Goal: Task Accomplishment & Management: Complete application form

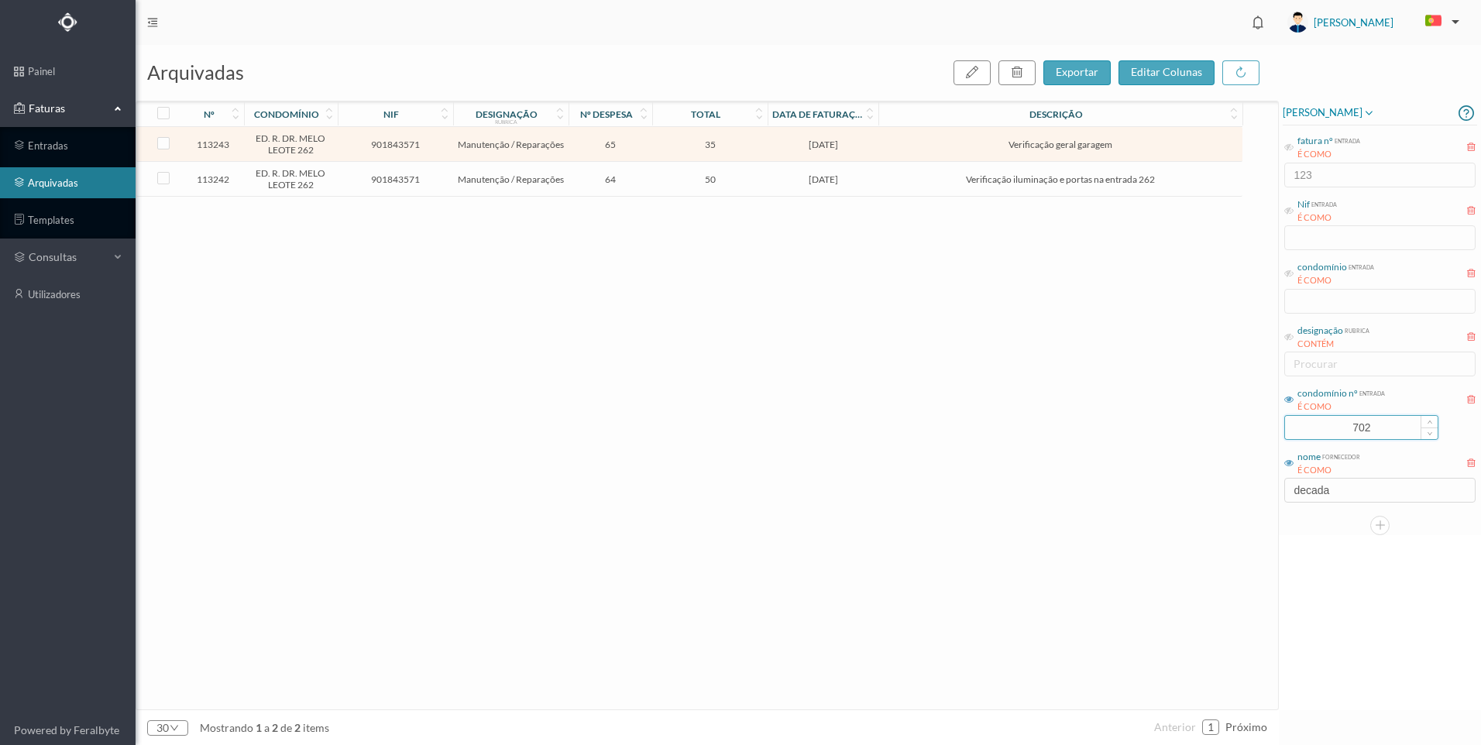
click at [1292, 416] on input "702" at bounding box center [1361, 427] width 153 height 23
click at [1375, 424] on input "702" at bounding box center [1361, 427] width 153 height 23
drag, startPoint x: 1379, startPoint y: 427, endPoint x: 1330, endPoint y: 417, distance: 49.8
click at [1330, 417] on input "702" at bounding box center [1361, 427] width 153 height 23
type input "5"
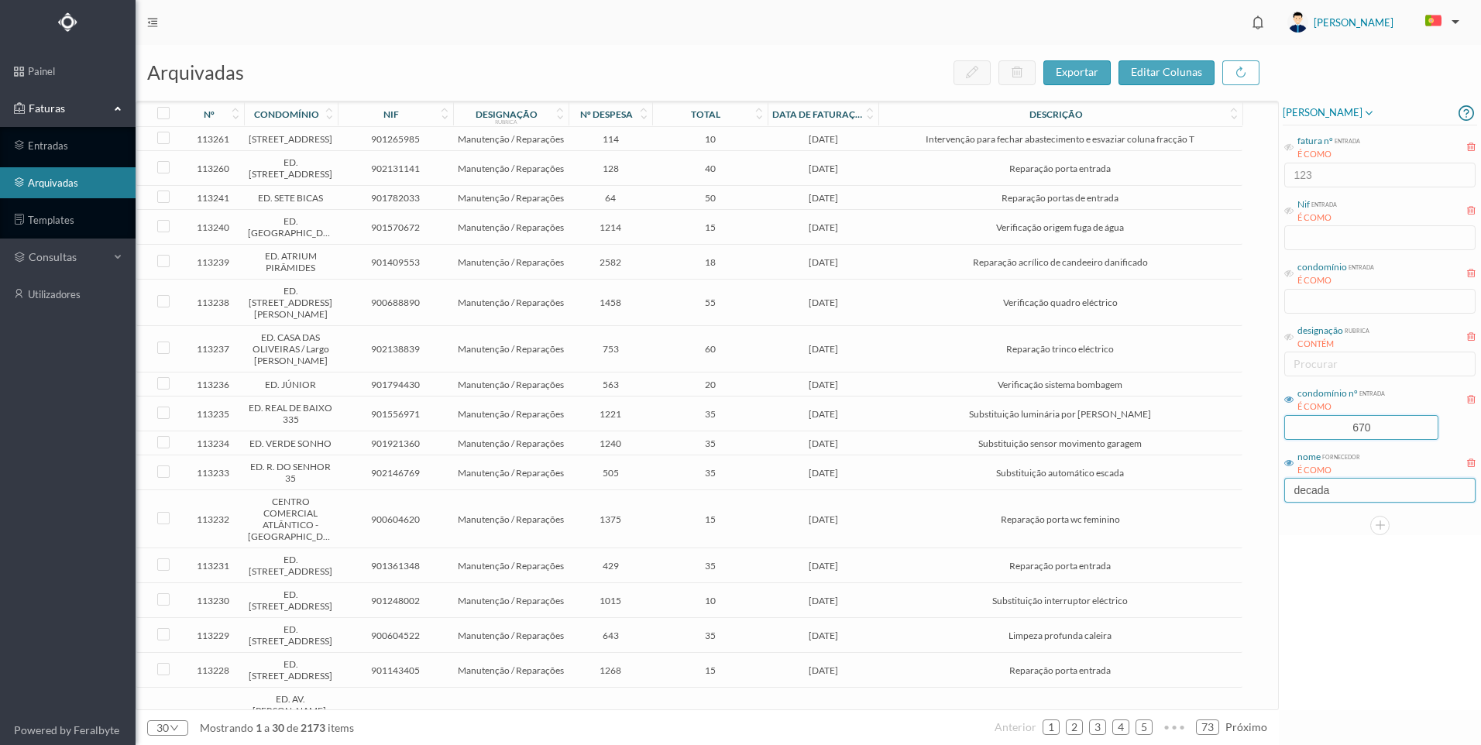
type input "670"
drag, startPoint x: 1341, startPoint y: 490, endPoint x: 1218, endPoint y: 492, distance: 122.4
click at [1218, 492] on div "arquivadas exportar editar colunas nº condomínio nif designação rubrica nº desp…" at bounding box center [808, 395] width 1345 height 700
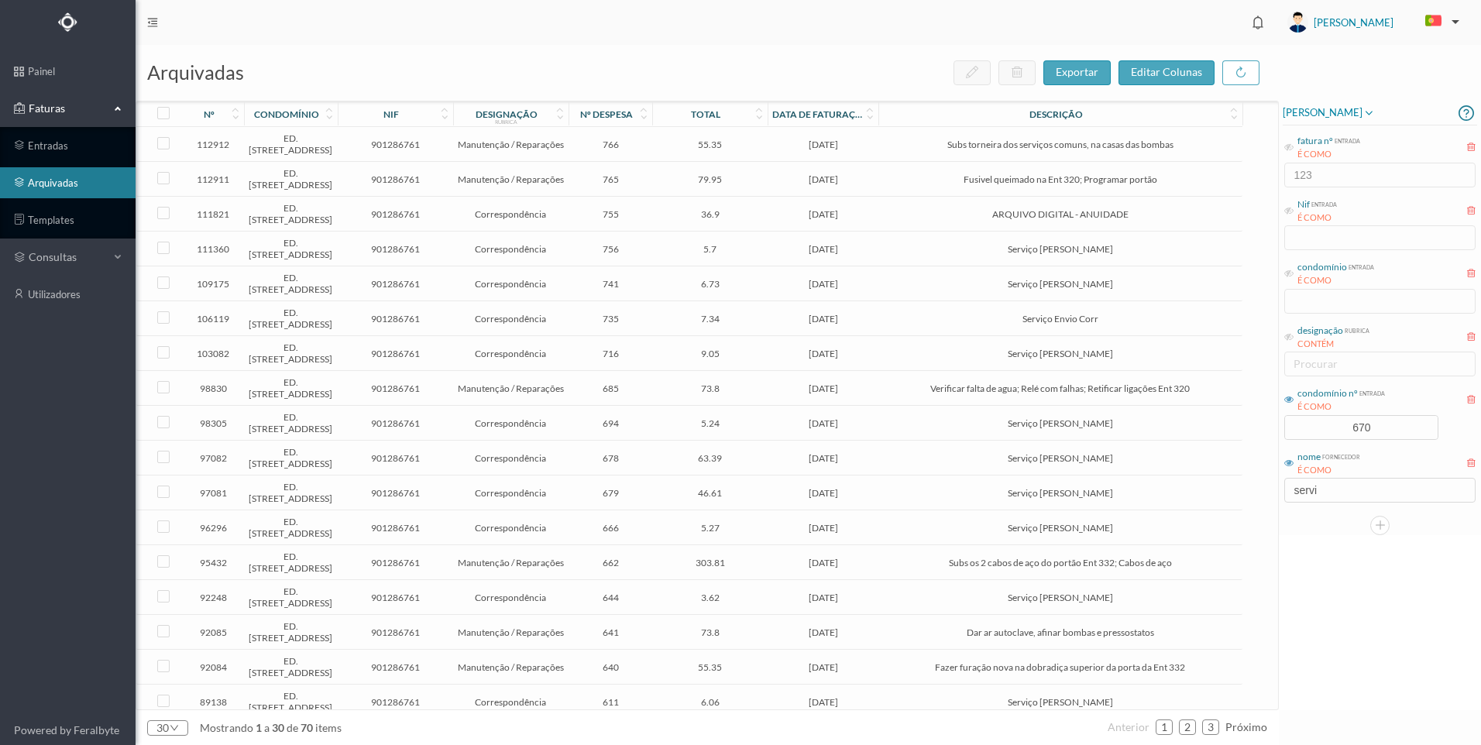
click at [1372, 601] on div "Susana Silva fatura nº entrada É COMO 123 Nif entrada É COMO condomínio entrada…" at bounding box center [1380, 406] width 202 height 610
click at [1329, 484] on input "servi" at bounding box center [1379, 490] width 191 height 25
click at [1442, 699] on div "Susana Silva fatura nº entrada É COMO 123 Nif entrada É COMO condomínio entrada…" at bounding box center [1380, 406] width 202 height 610
click at [1344, 493] on input "servi" at bounding box center [1379, 490] width 191 height 25
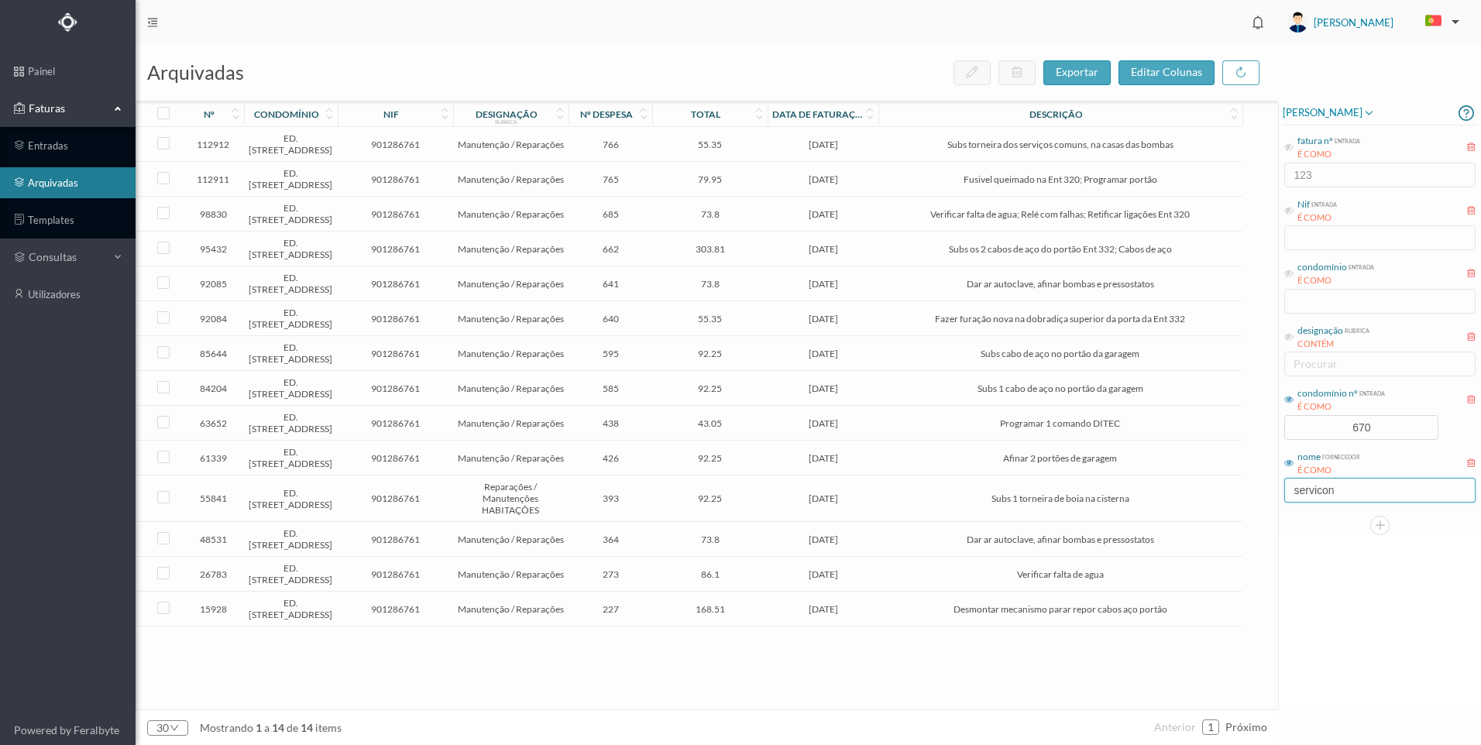
type input "servicon"
click at [1435, 709] on div "Susana Silva fatura nº entrada É COMO 123 Nif entrada É COMO condomínio entrada…" at bounding box center [1380, 406] width 202 height 610
click at [449, 406] on td "901286761" at bounding box center [395, 388] width 115 height 35
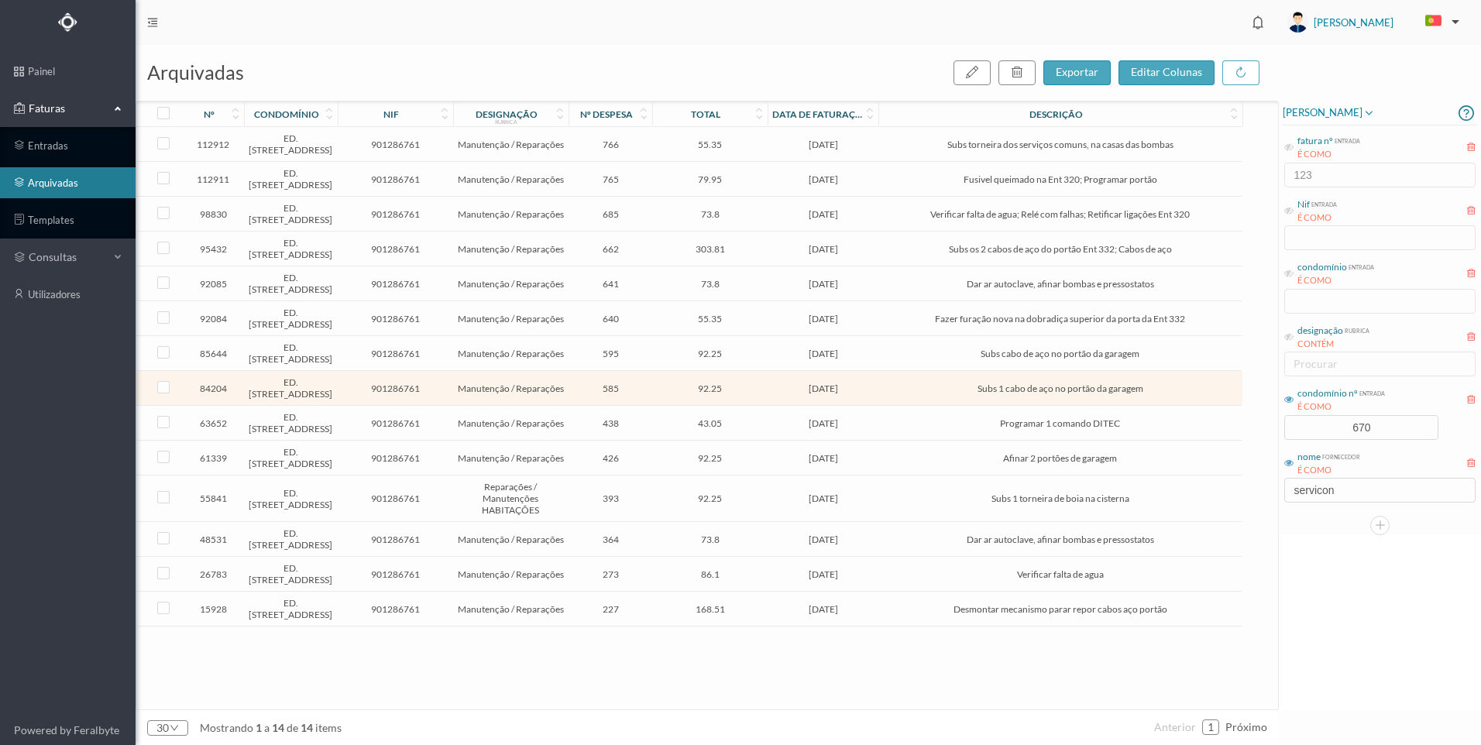
click at [449, 406] on td "901286761" at bounding box center [395, 388] width 115 height 35
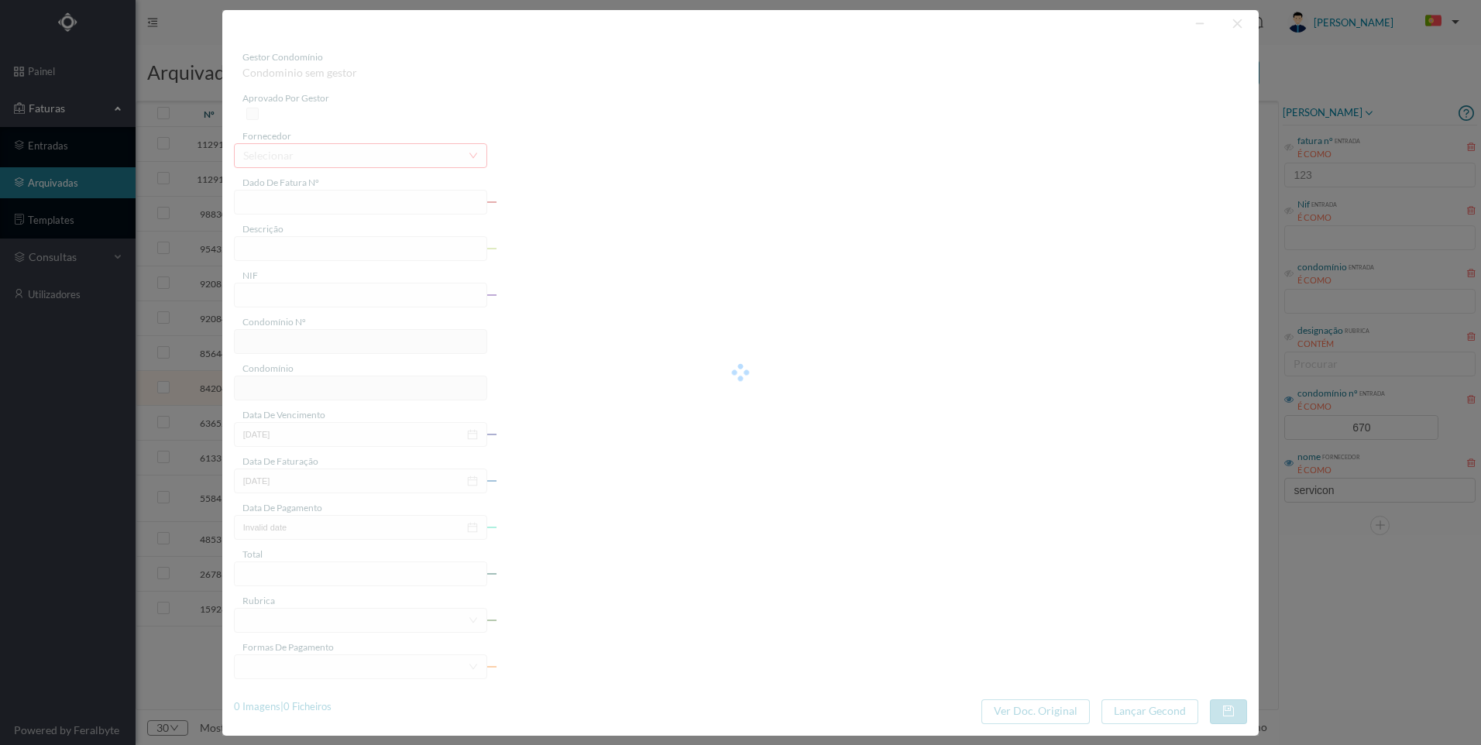
type input "FT FR.2024/1571"
type input "Subs 1 cabo de aço no portão da garagem"
type input "901286761"
type input "2024-10-31"
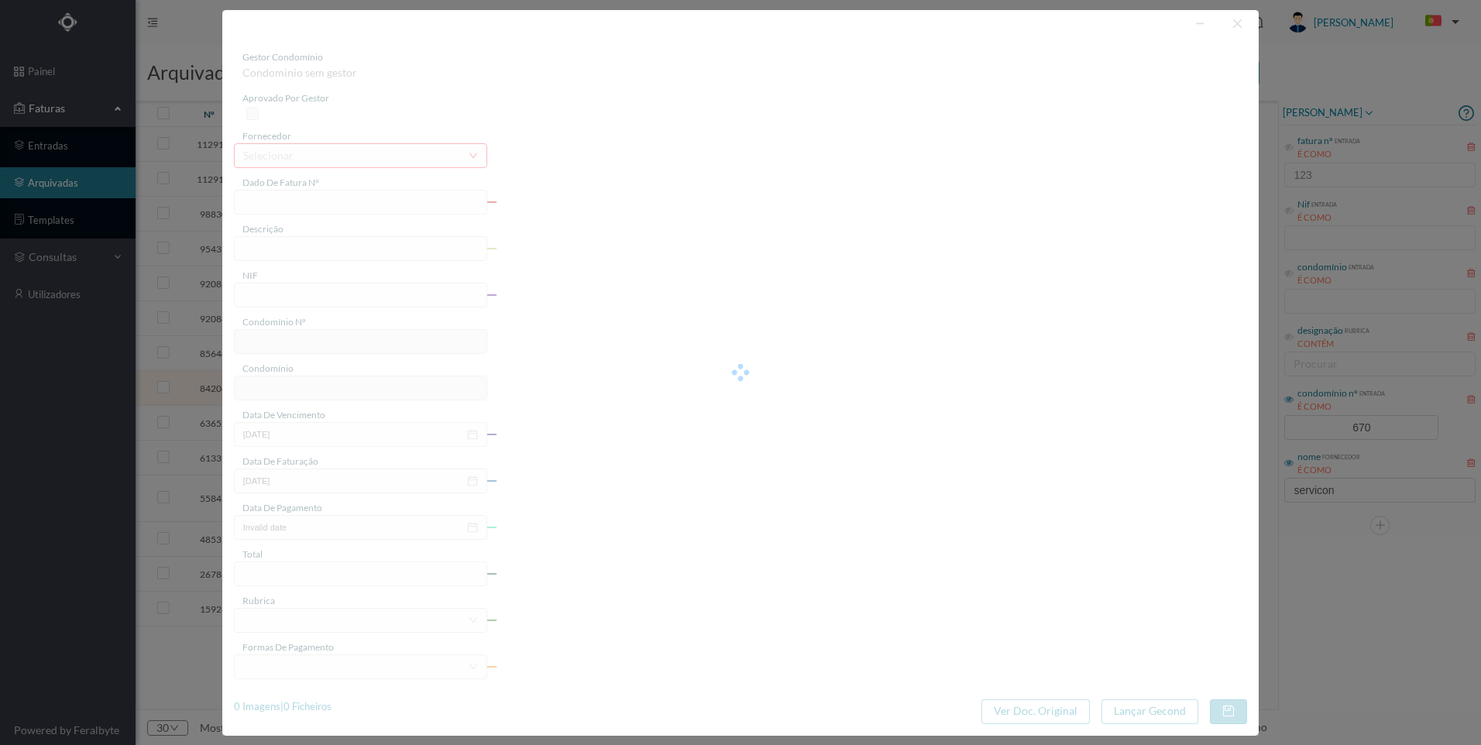
type input "2024-11-12"
type input "92.25"
type input "670"
type input "ED. [STREET_ADDRESS]"
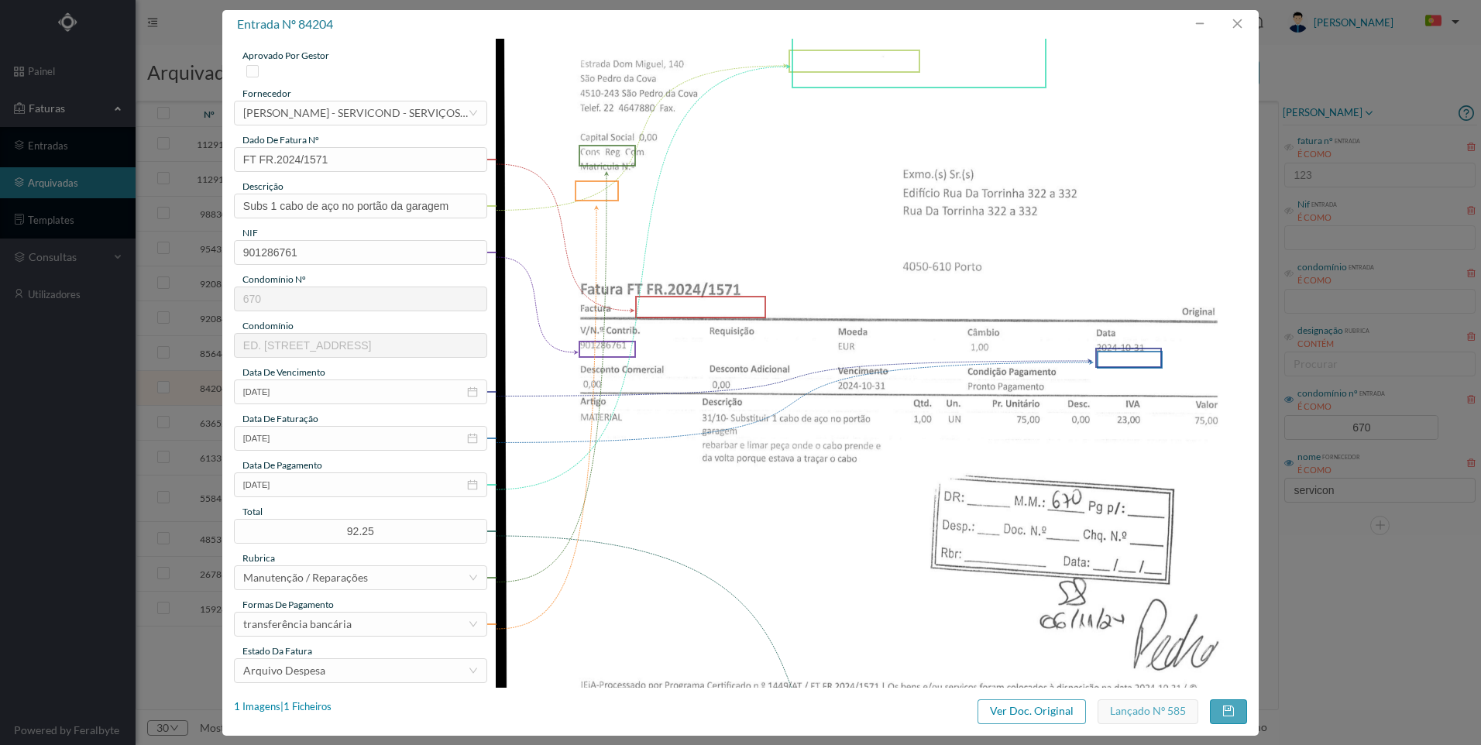
scroll to position [77, 0]
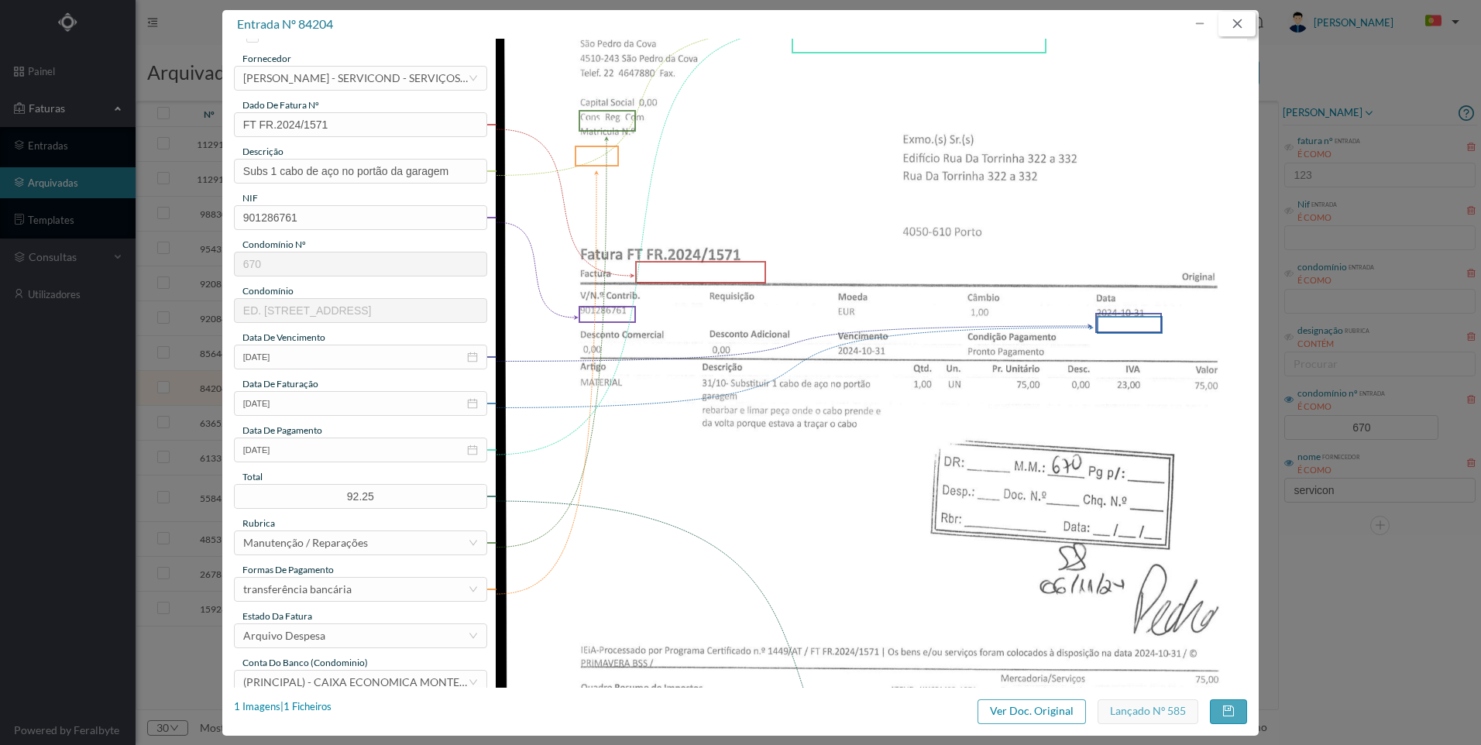
click at [1235, 25] on button "button" at bounding box center [1236, 24] width 37 height 25
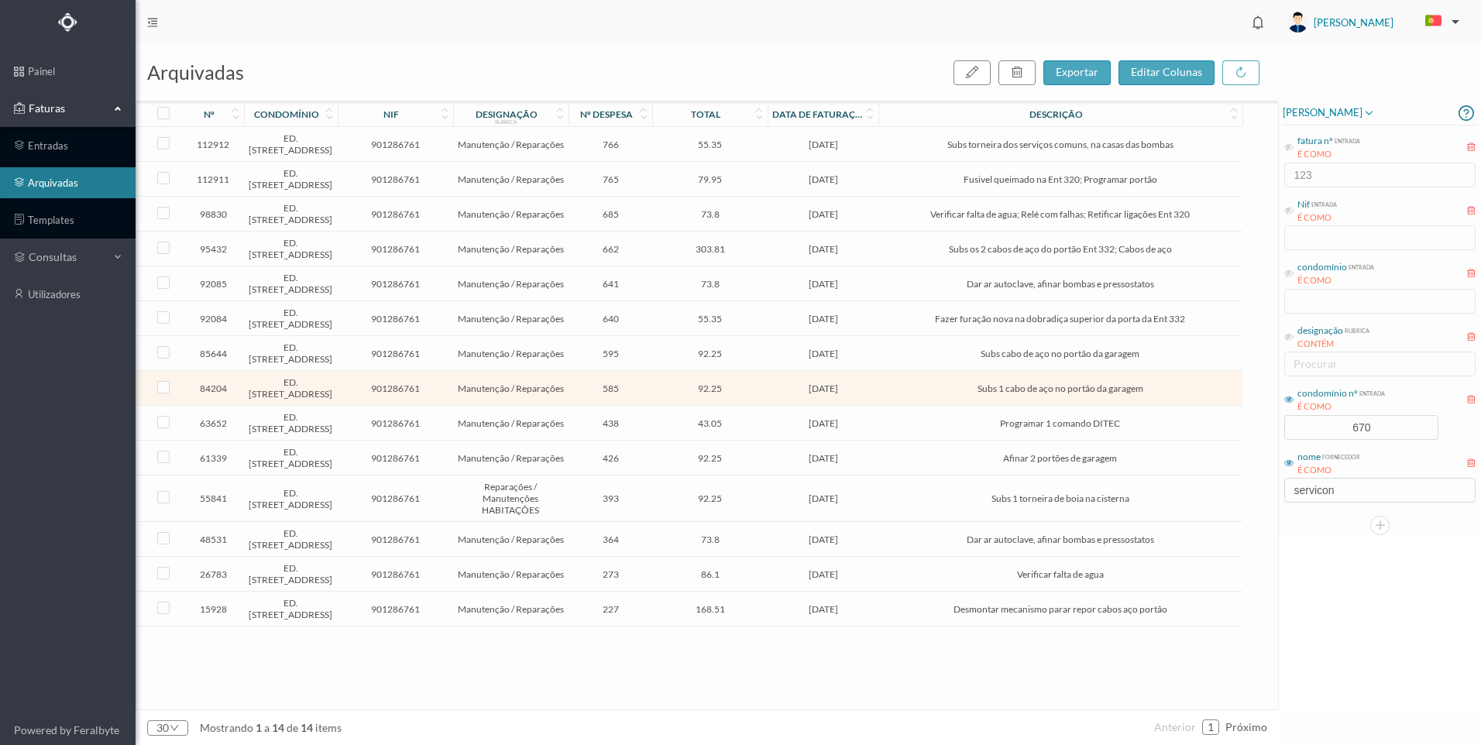
click at [648, 371] on td "595" at bounding box center [611, 353] width 84 height 35
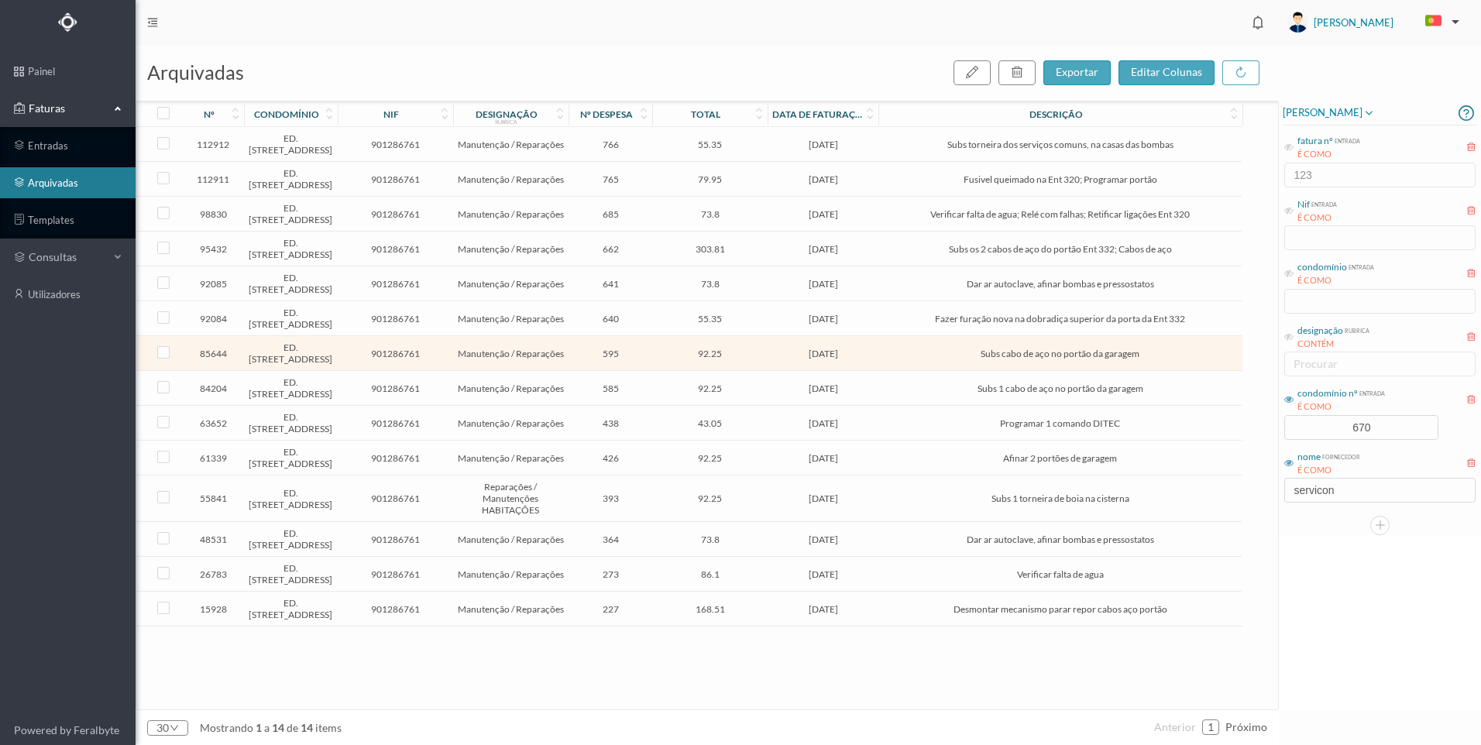
click at [648, 371] on td "595" at bounding box center [611, 353] width 84 height 35
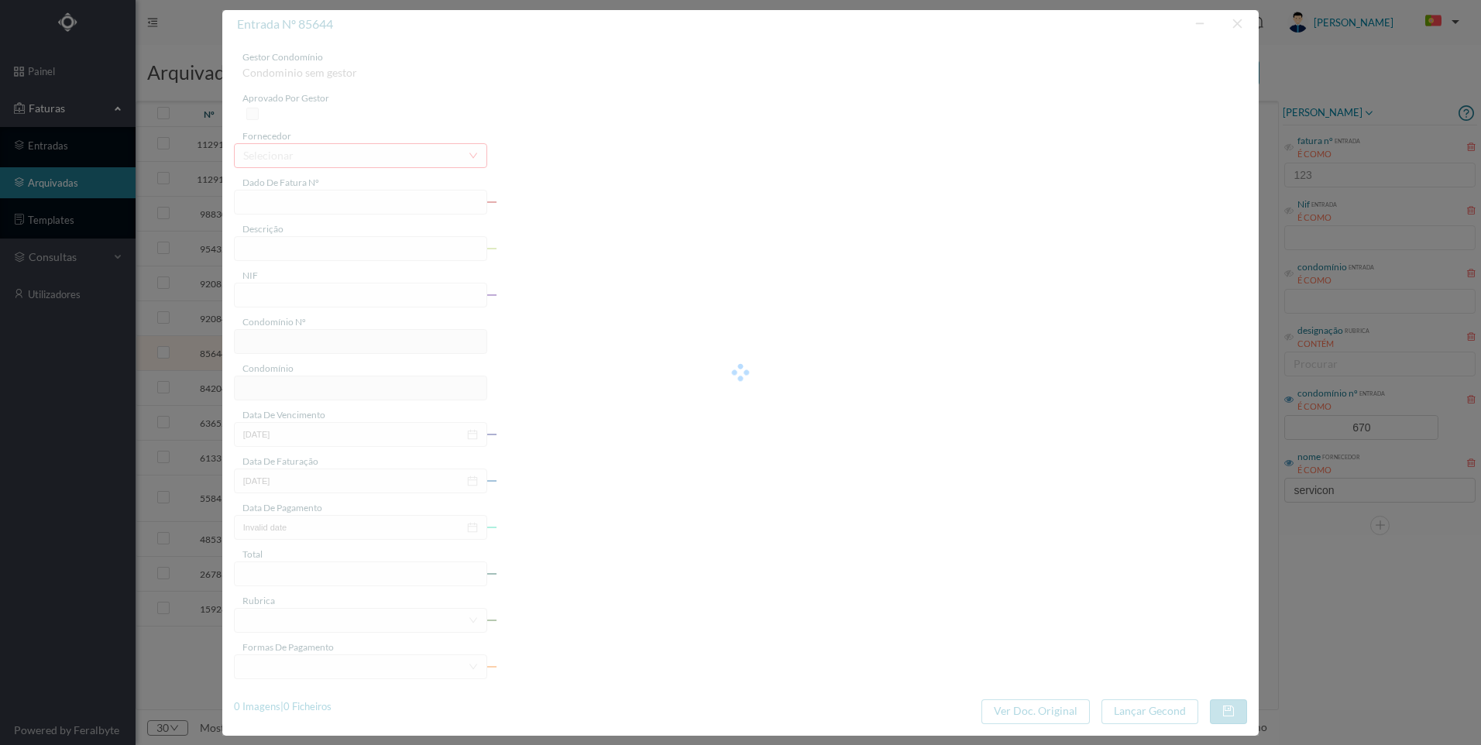
type input "FT FR.2024/1641"
type input "Subs cabo de aço no portão da garagem"
type input "901286761"
type input "2024-11-21"
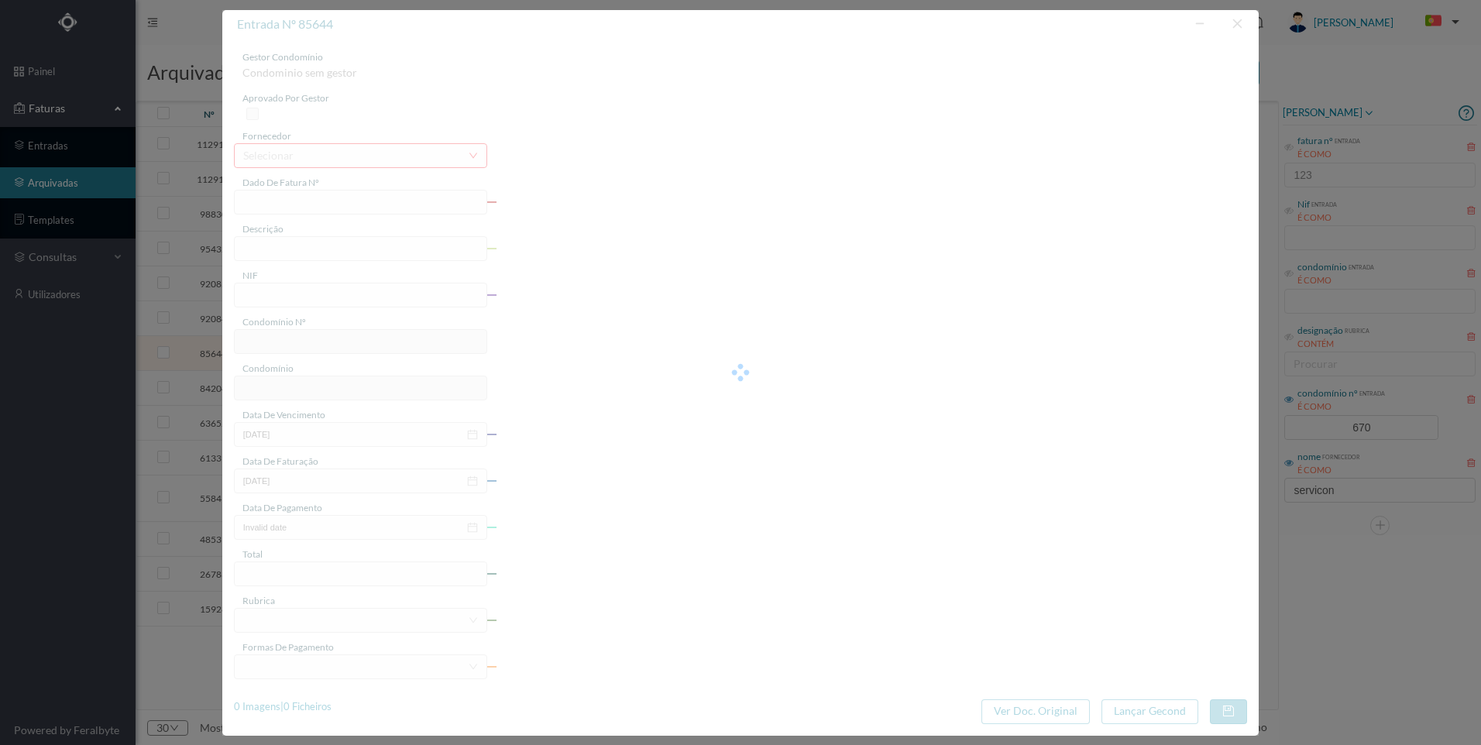
type input "2024-11-28"
type input "92.25"
type input "670"
type input "ED. [STREET_ADDRESS]"
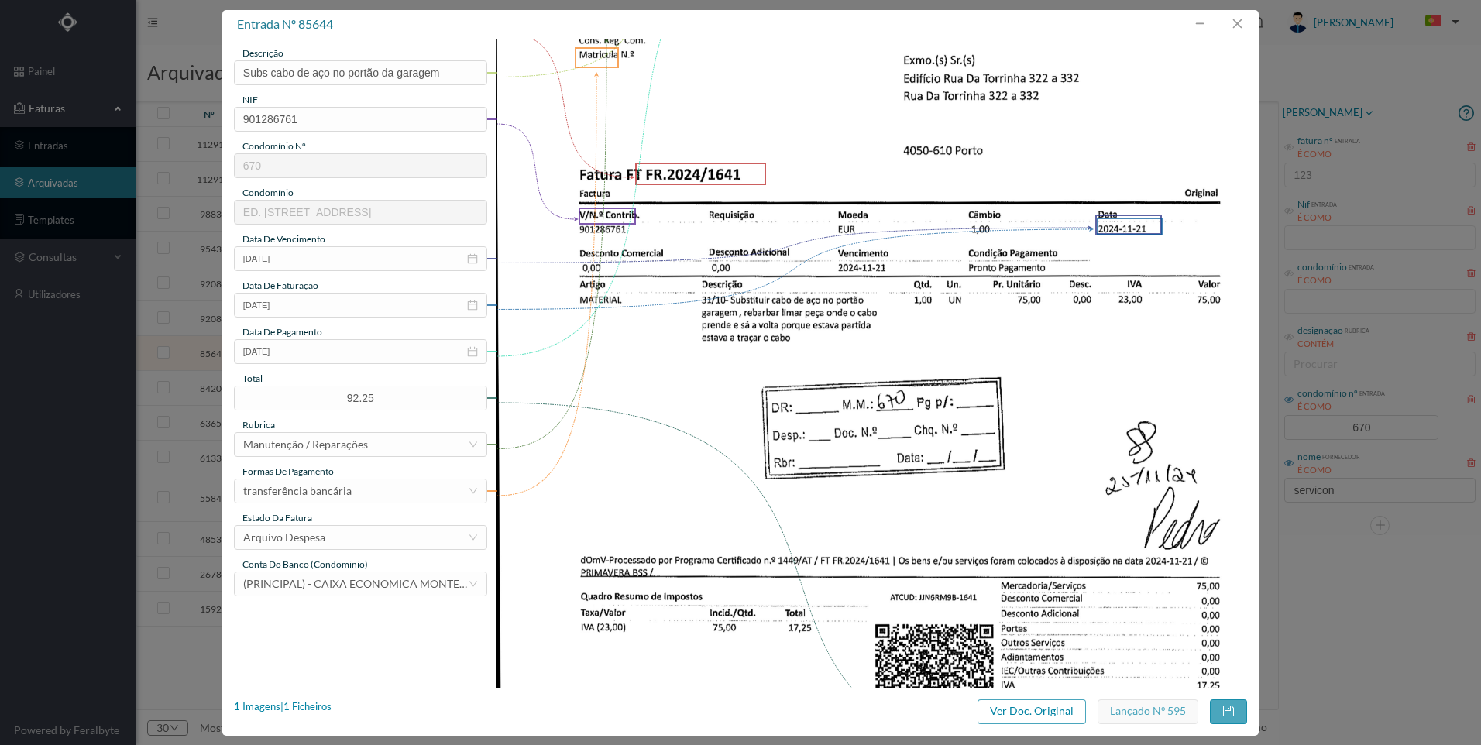
scroll to position [0, 0]
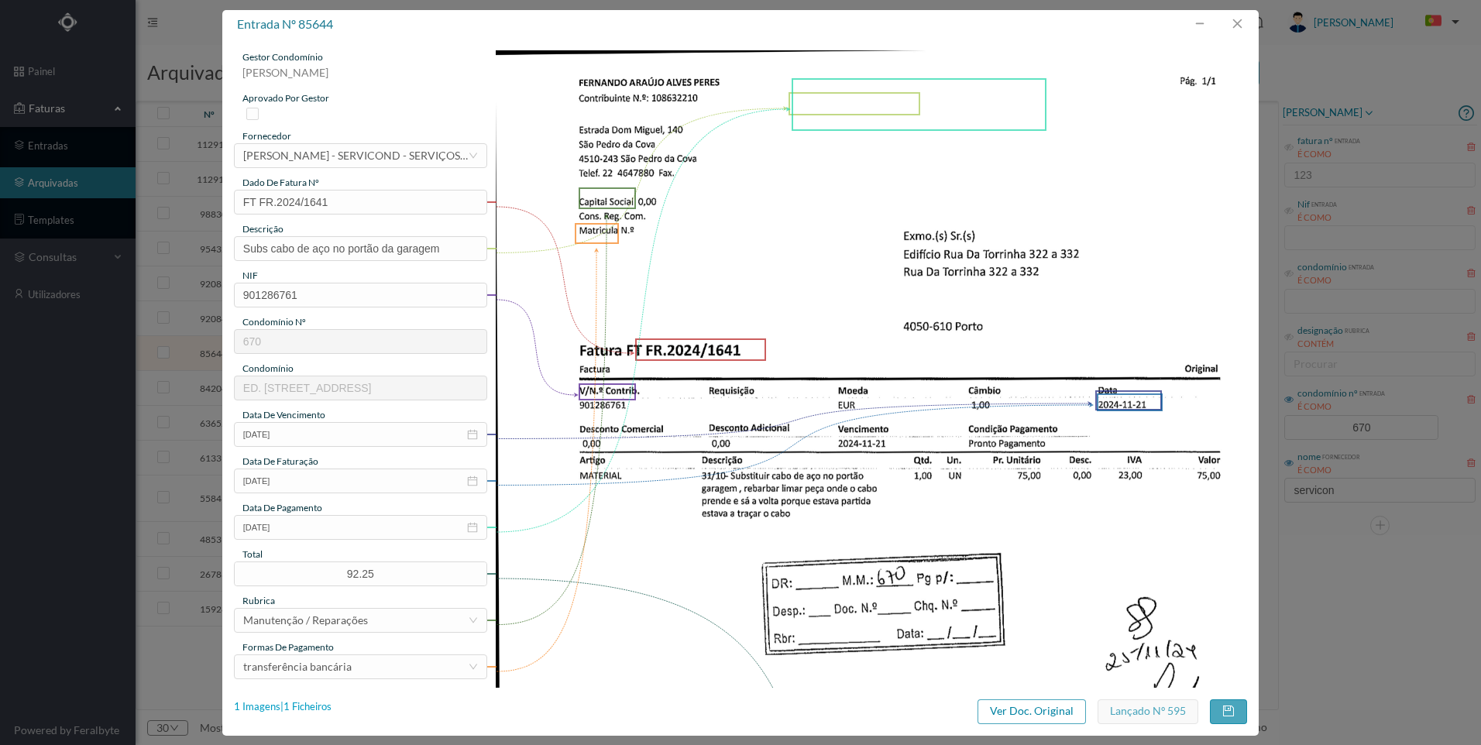
click at [308, 710] on div "1 Imagens | 1 Ficheiros" at bounding box center [283, 706] width 98 height 15
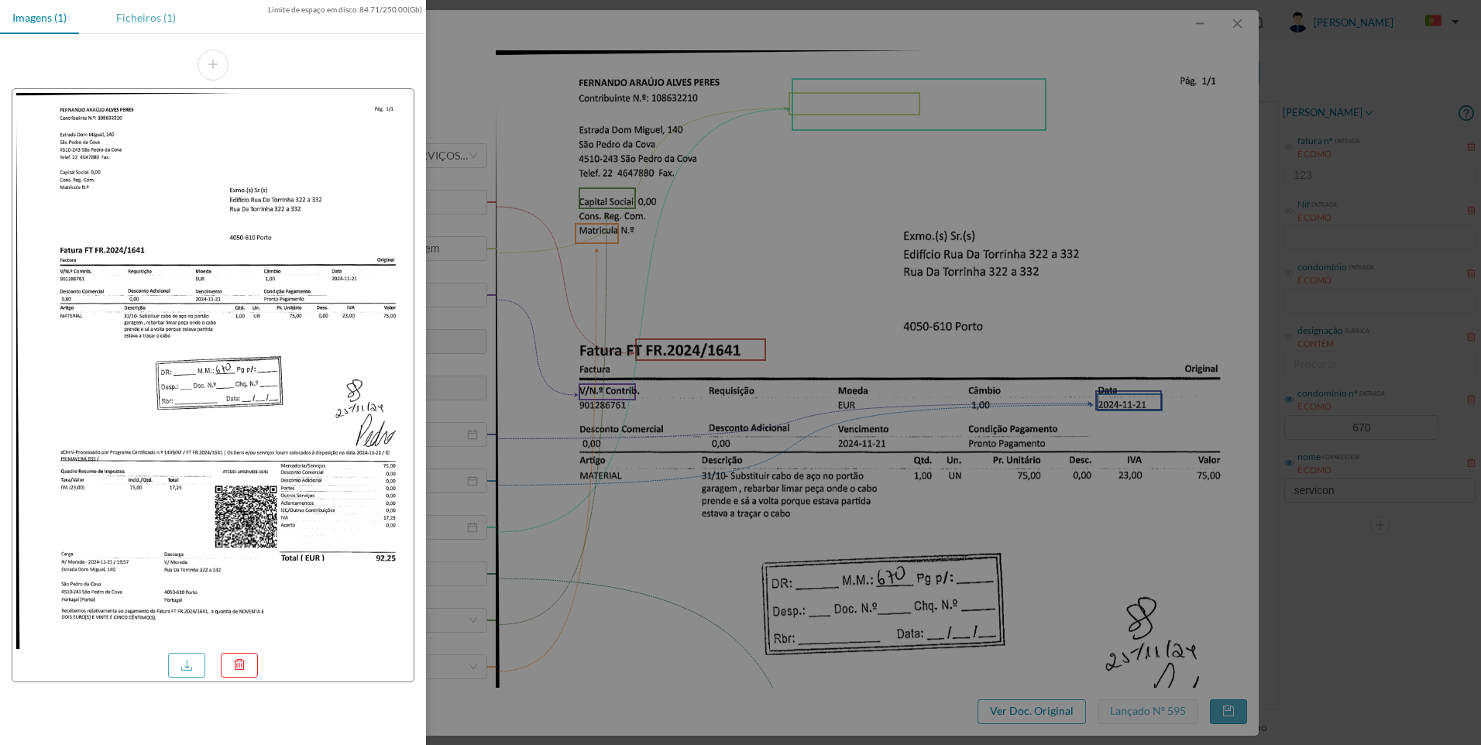
drag, startPoint x: 118, startPoint y: 19, endPoint x: 126, endPoint y: 32, distance: 15.0
click at [119, 19] on div "Ficheiros (1)" at bounding box center [146, 17] width 84 height 35
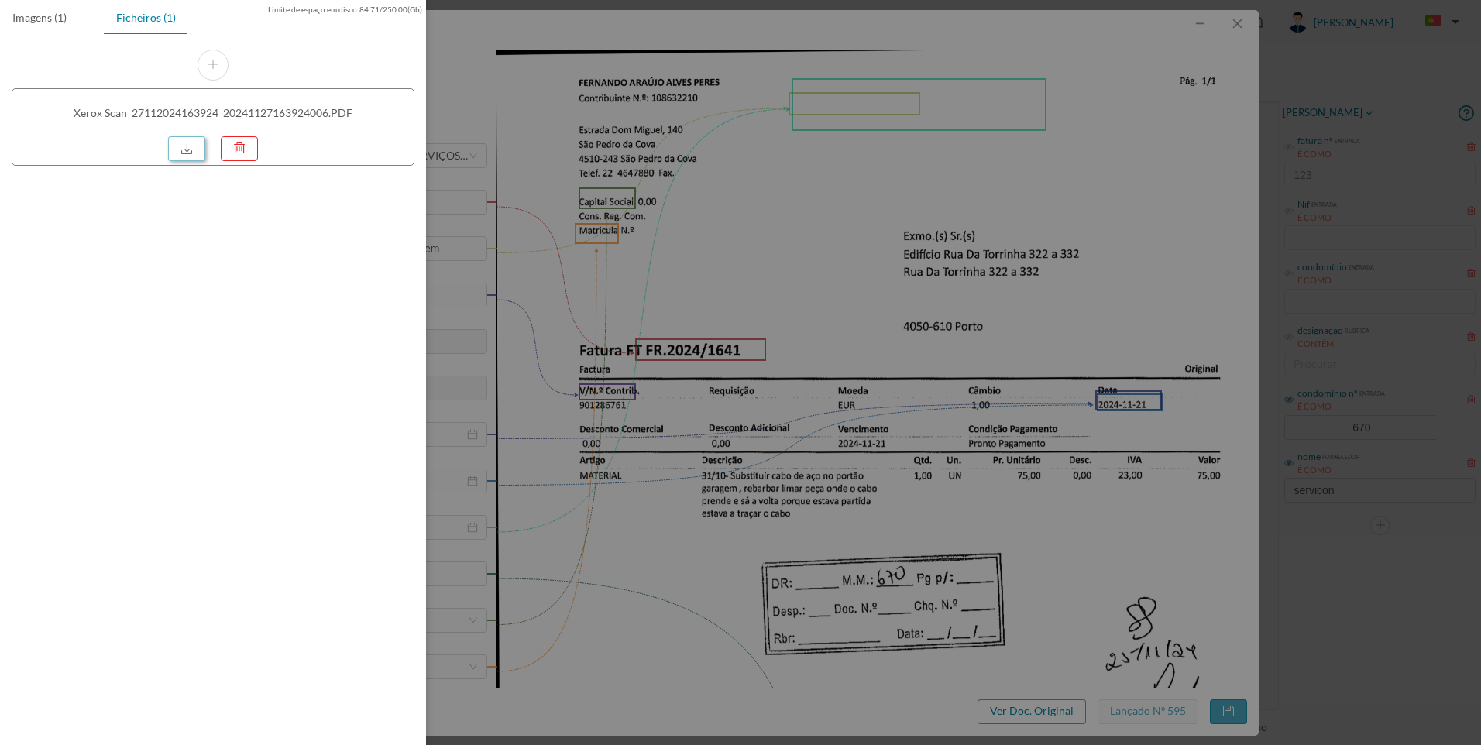
click at [183, 155] on link at bounding box center [186, 148] width 37 height 25
drag, startPoint x: 891, startPoint y: 232, endPoint x: 1455, endPoint y: 5, distance: 607.5
click at [892, 232] on div at bounding box center [740, 372] width 1481 height 745
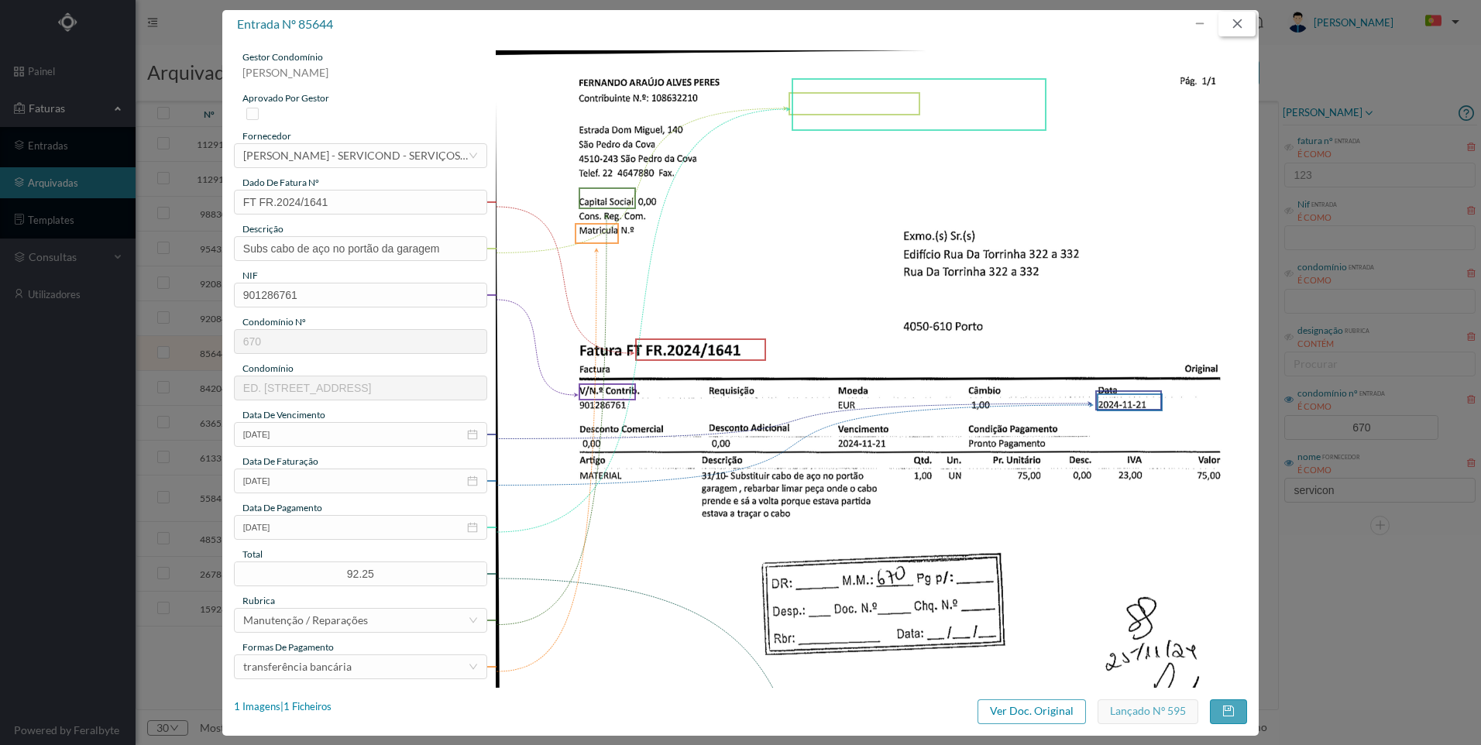
click at [1245, 18] on button "button" at bounding box center [1236, 24] width 37 height 25
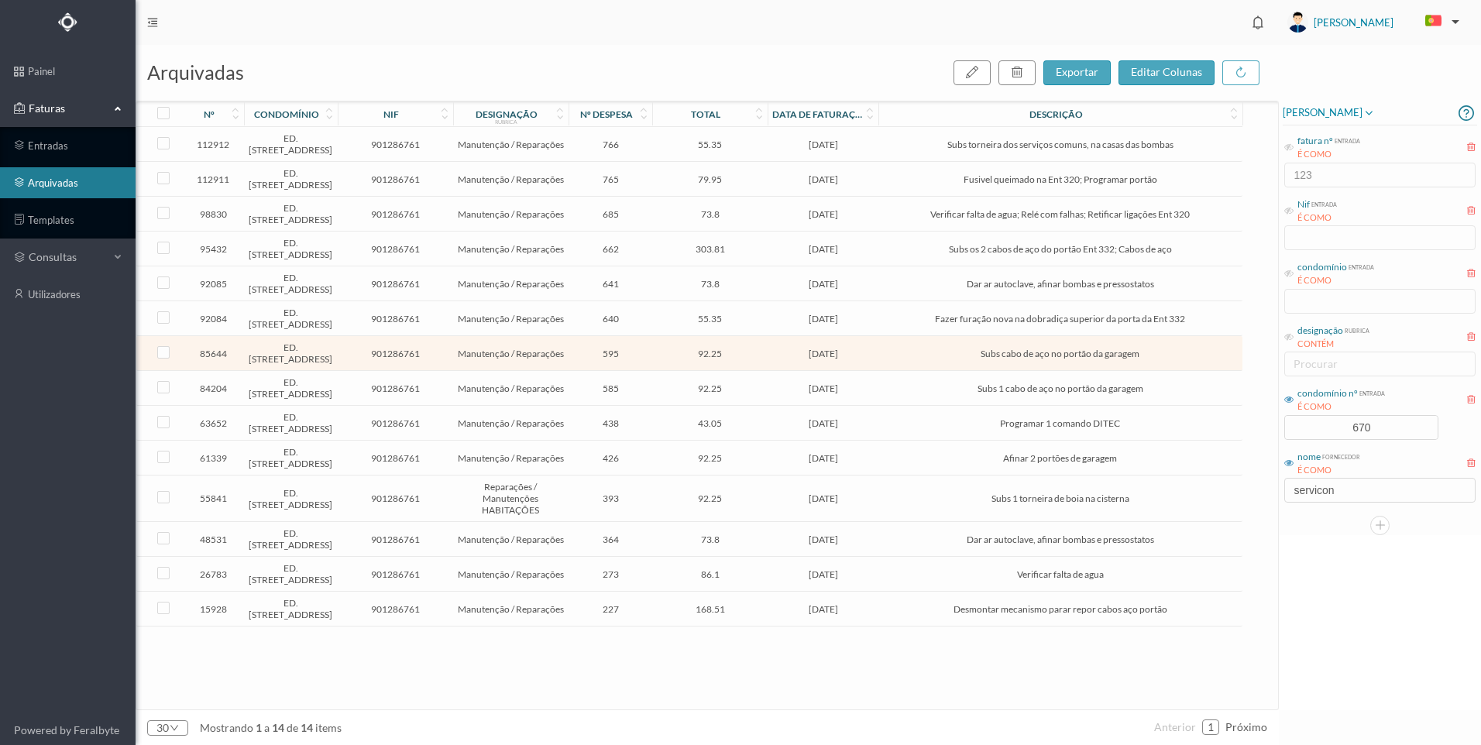
click at [242, 406] on td "84204" at bounding box center [213, 388] width 62 height 35
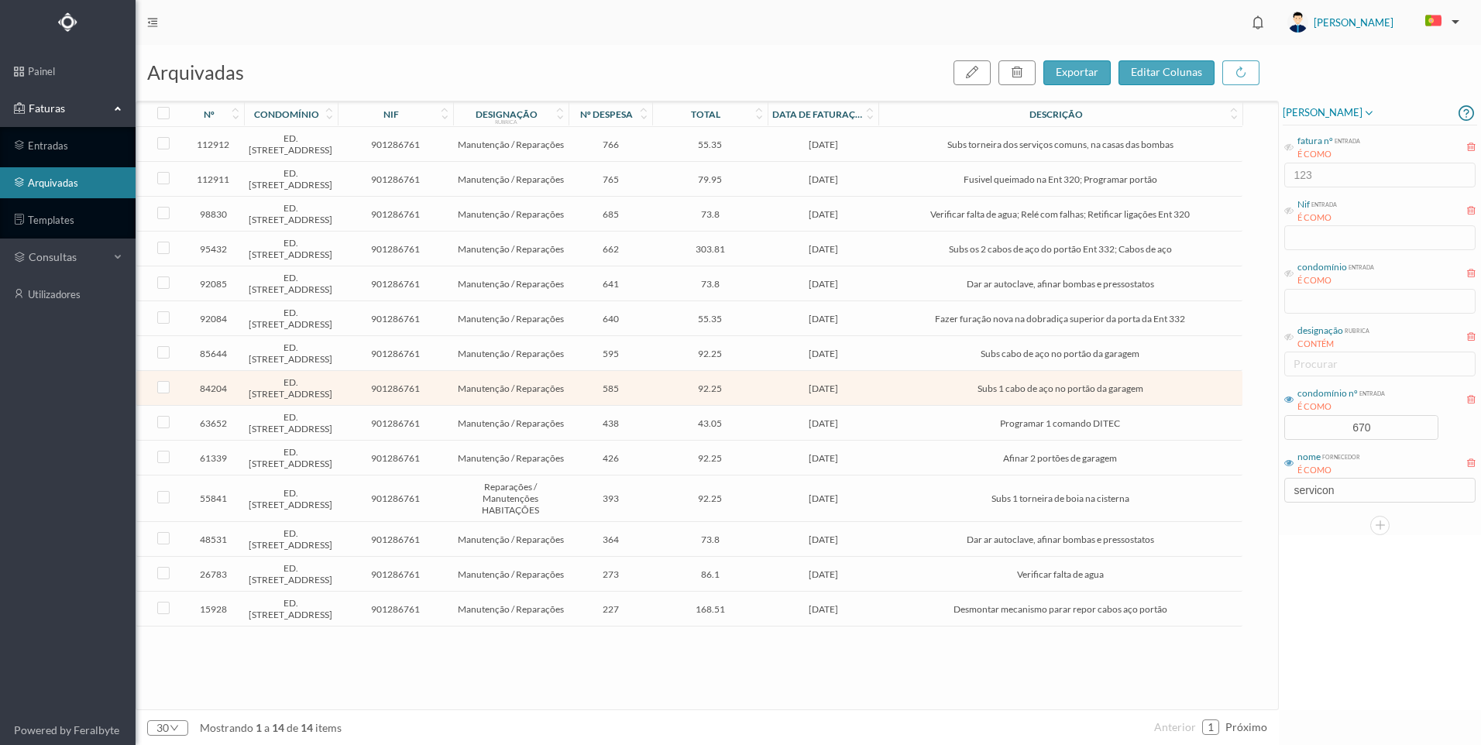
click at [235, 406] on td "84204" at bounding box center [213, 388] width 62 height 35
click at [257, 400] on span "ED. [STREET_ADDRESS]" at bounding box center [290, 387] width 85 height 23
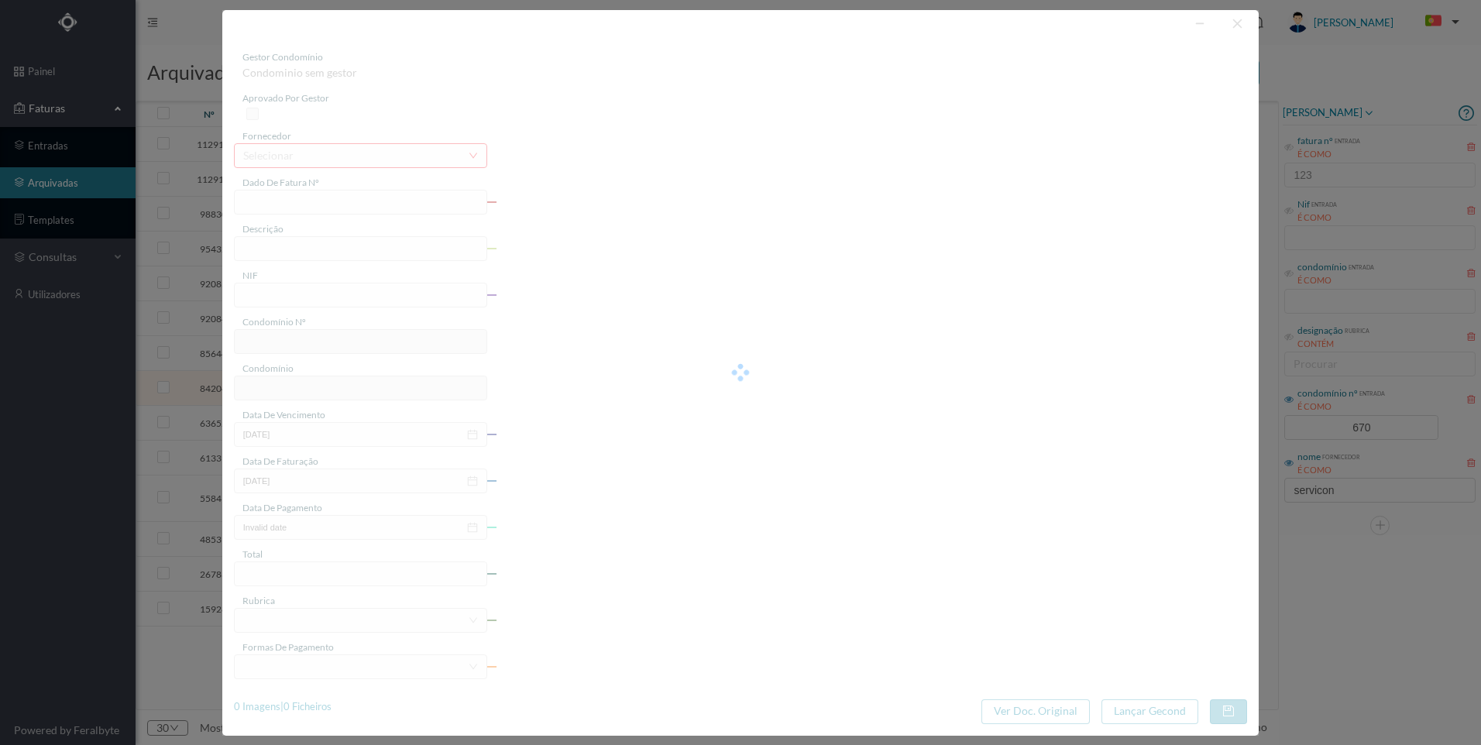
type input "FT FR.2024/1571"
type input "Subs 1 cabo de aço no portão da garagem"
type input "901286761"
type input "2024-10-31"
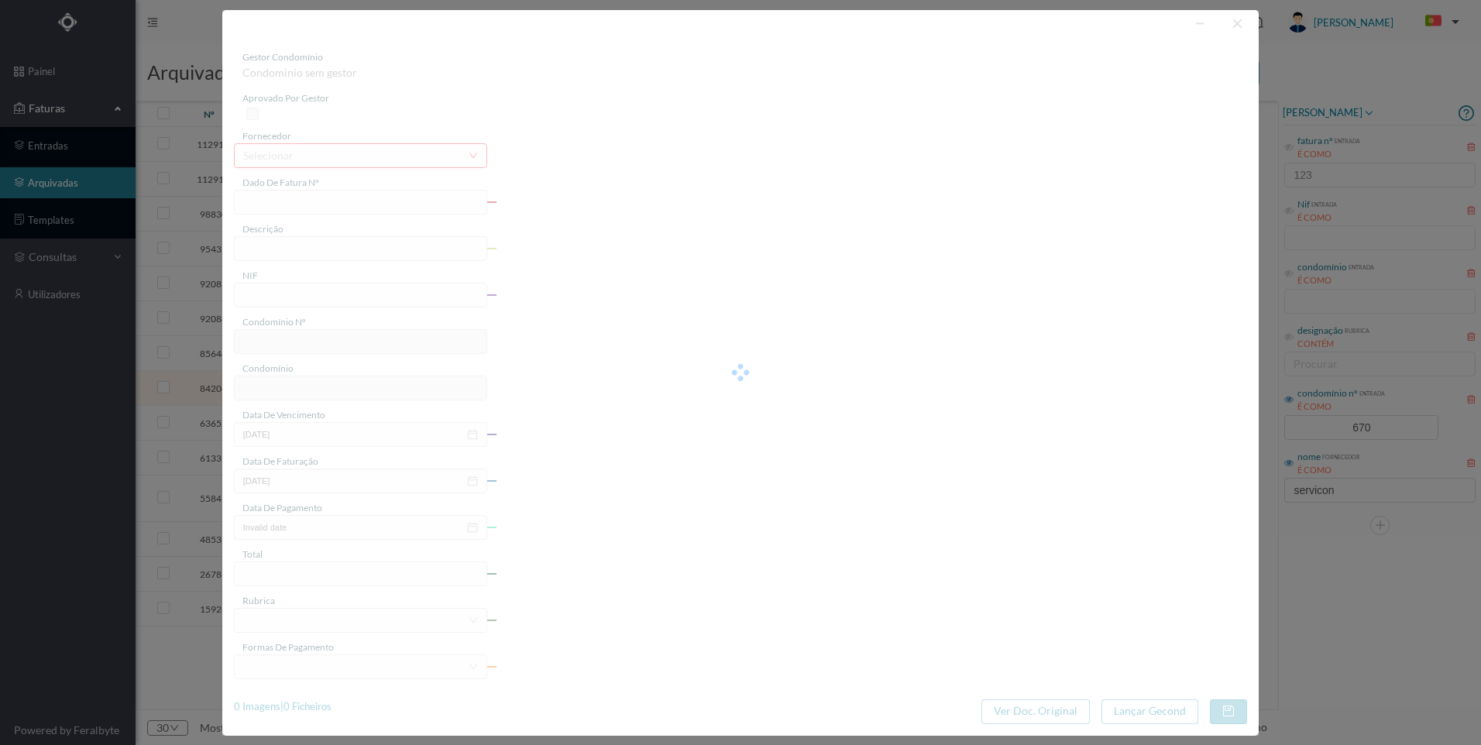
type input "2024-11-12"
type input "92.25"
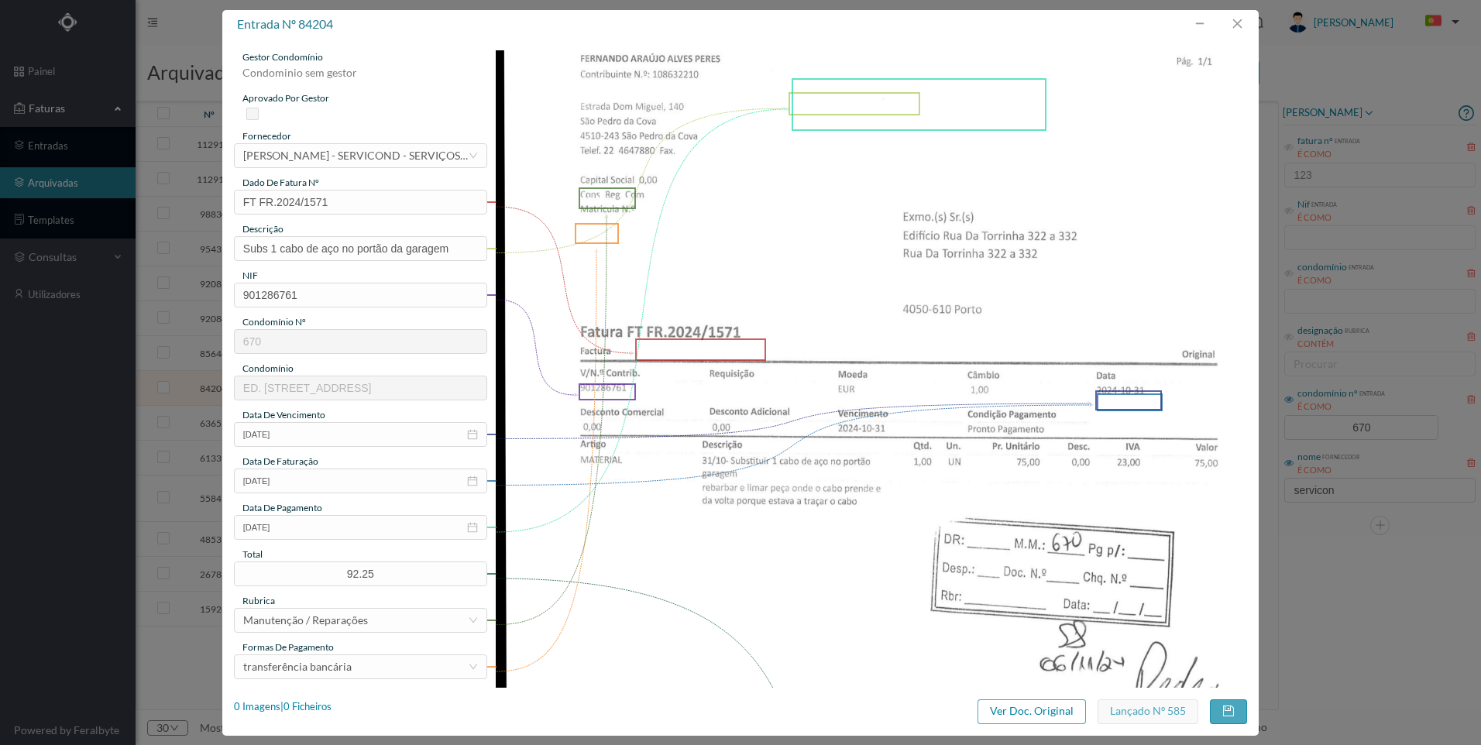
type input "670"
type input "ED. [STREET_ADDRESS]"
click at [316, 708] on div "1 Imagens | 1 Ficheiros" at bounding box center [283, 706] width 98 height 15
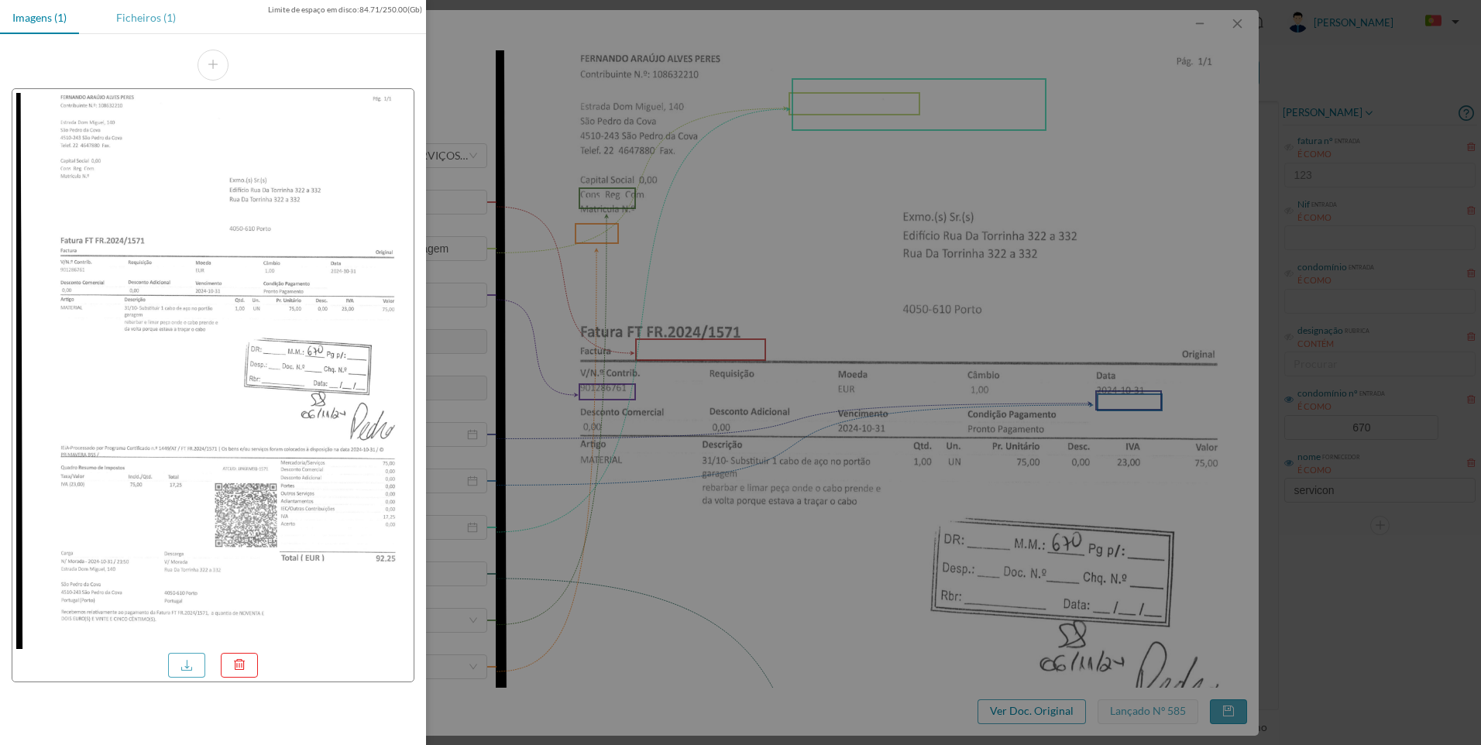
click at [142, 24] on div "Ficheiros (1)" at bounding box center [146, 17] width 84 height 35
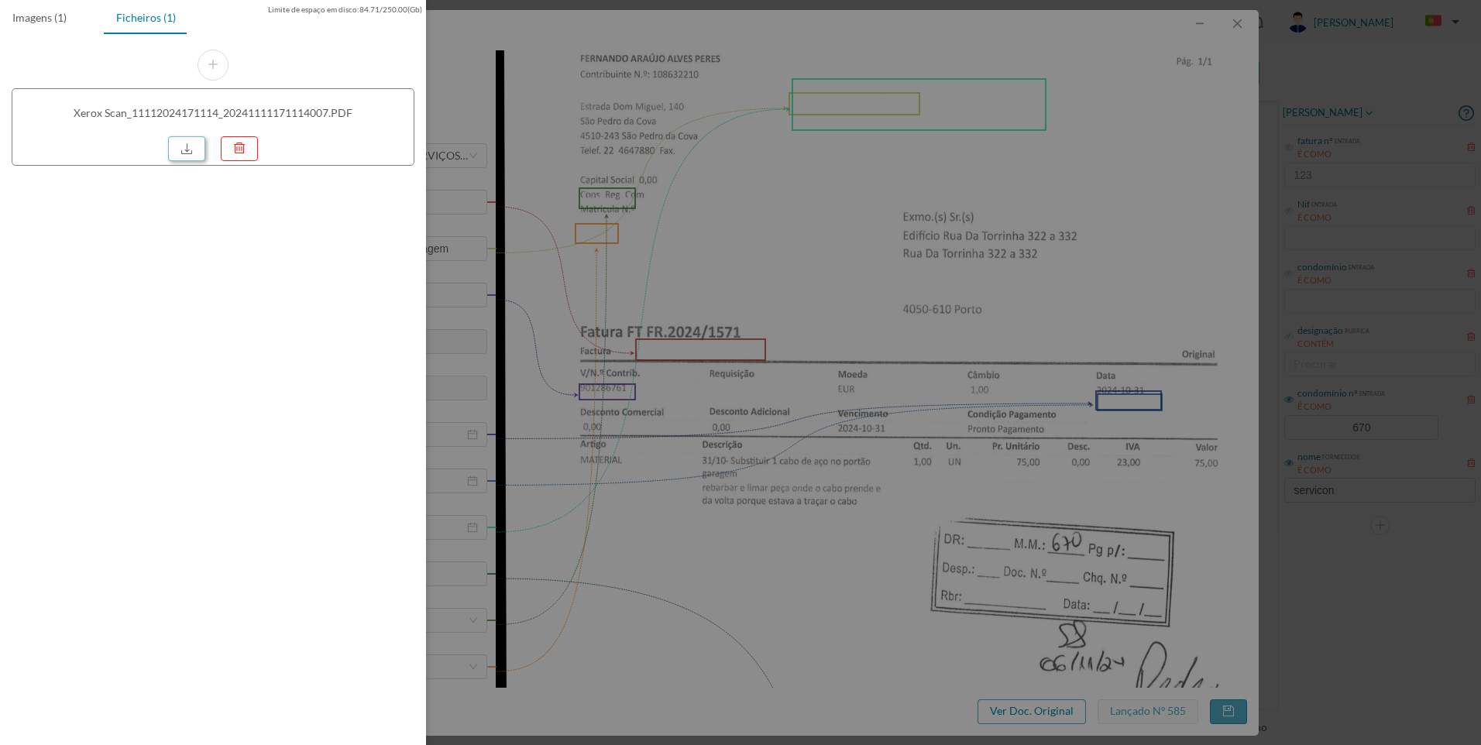
click at [176, 145] on link at bounding box center [186, 148] width 37 height 25
click at [1030, 301] on div at bounding box center [740, 372] width 1481 height 745
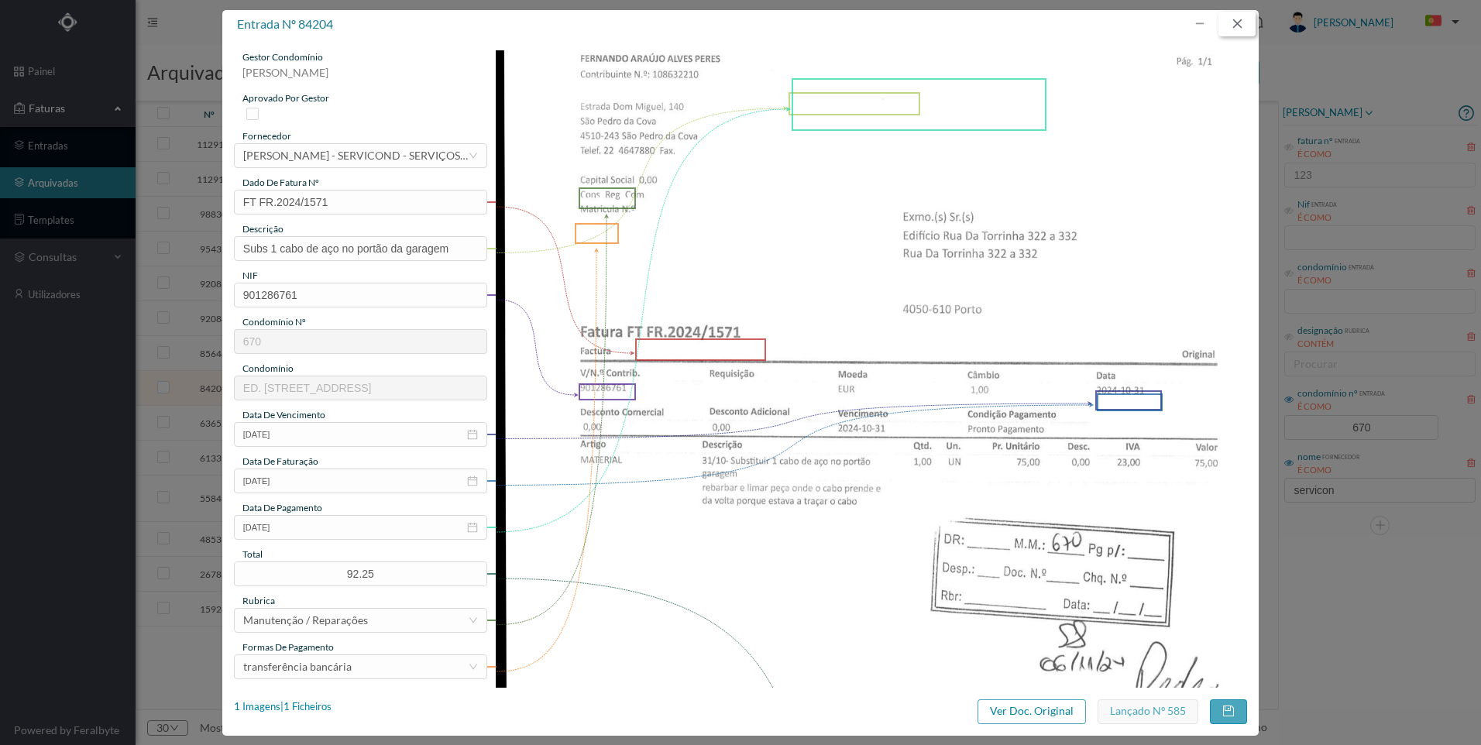
drag, startPoint x: 1243, startPoint y: 24, endPoint x: 1164, endPoint y: 139, distance: 139.2
click at [1243, 26] on button "button" at bounding box center [1236, 24] width 37 height 25
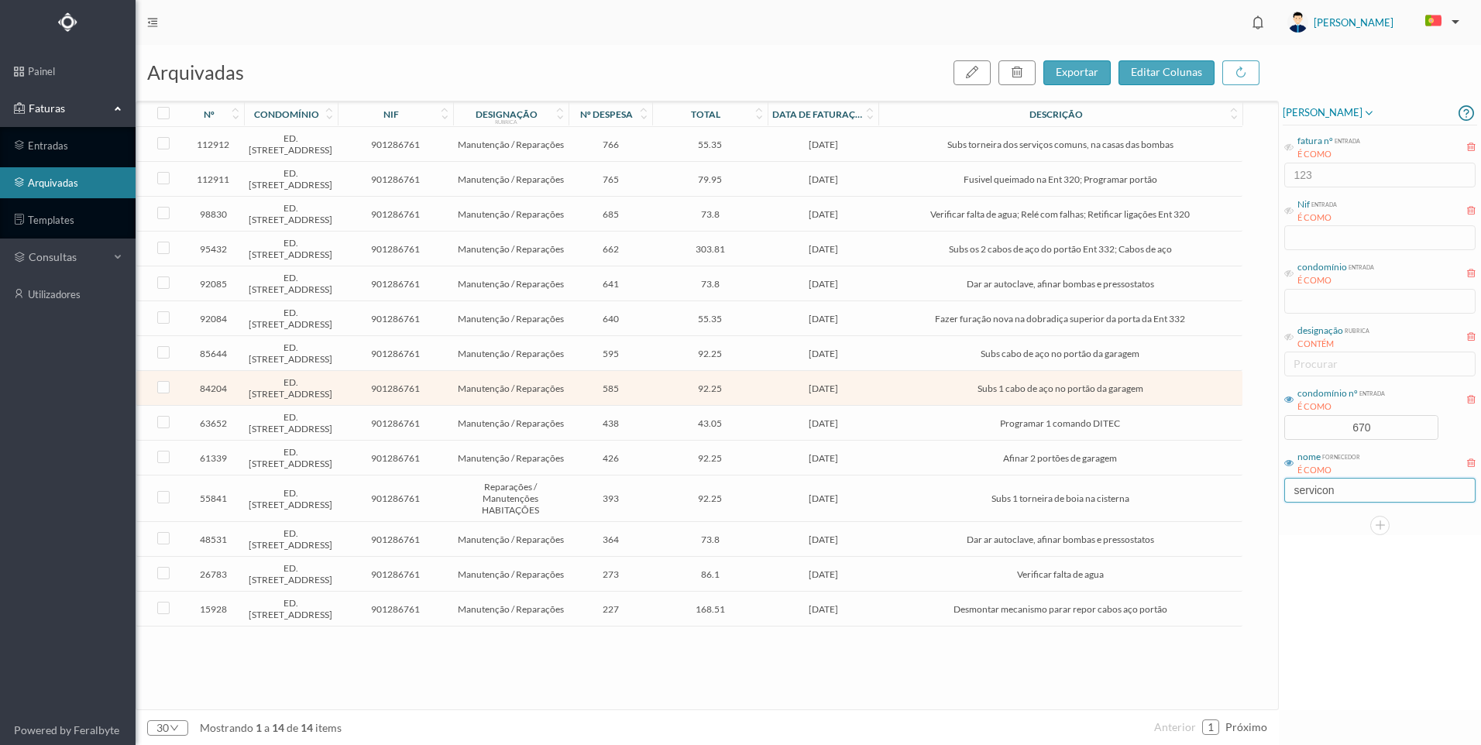
drag, startPoint x: 1362, startPoint y: 494, endPoint x: 1168, endPoint y: 487, distance: 194.5
click at [1168, 487] on div "arquivadas exportar editar colunas nº condomínio nif designação rubrica nº desp…" at bounding box center [808, 395] width 1345 height 700
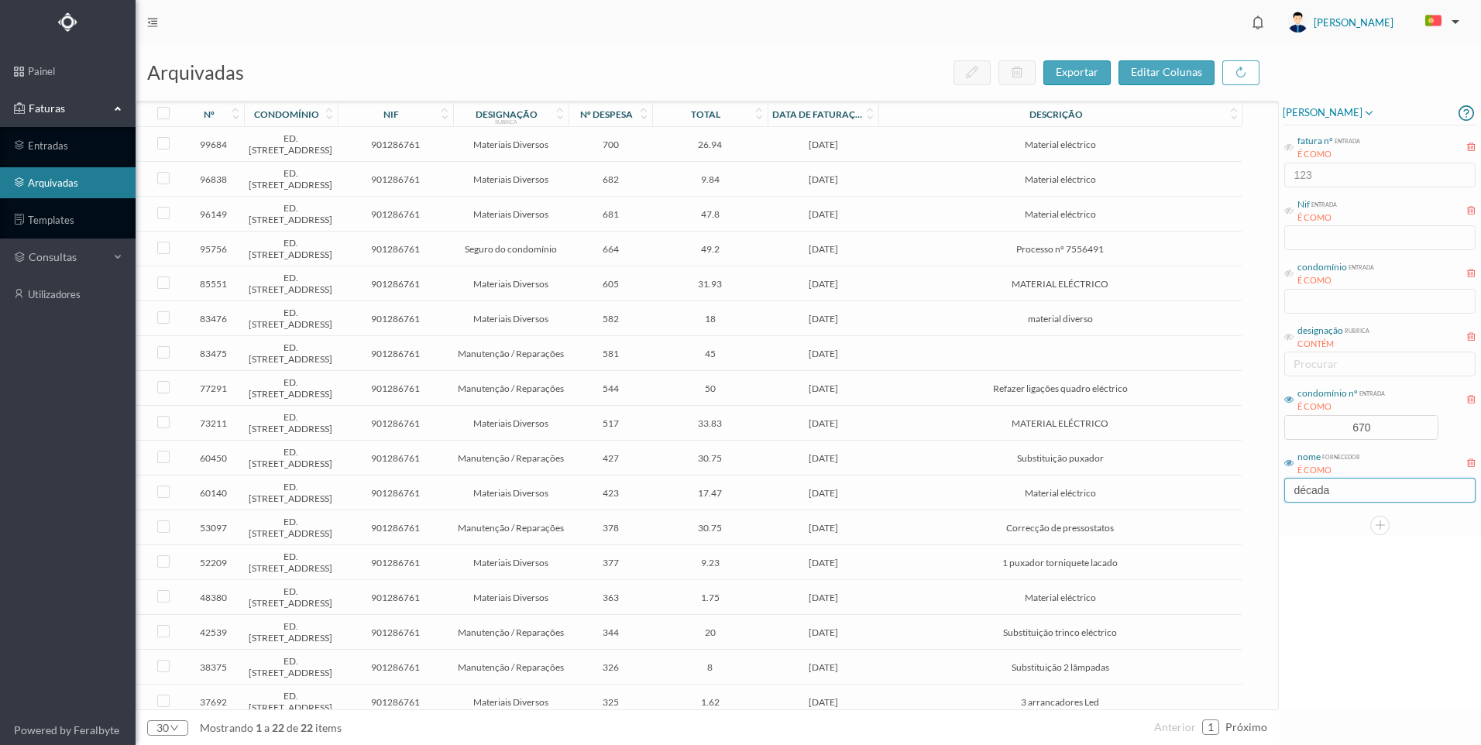
type input "década"
click at [721, 371] on td "45" at bounding box center [709, 353] width 115 height 35
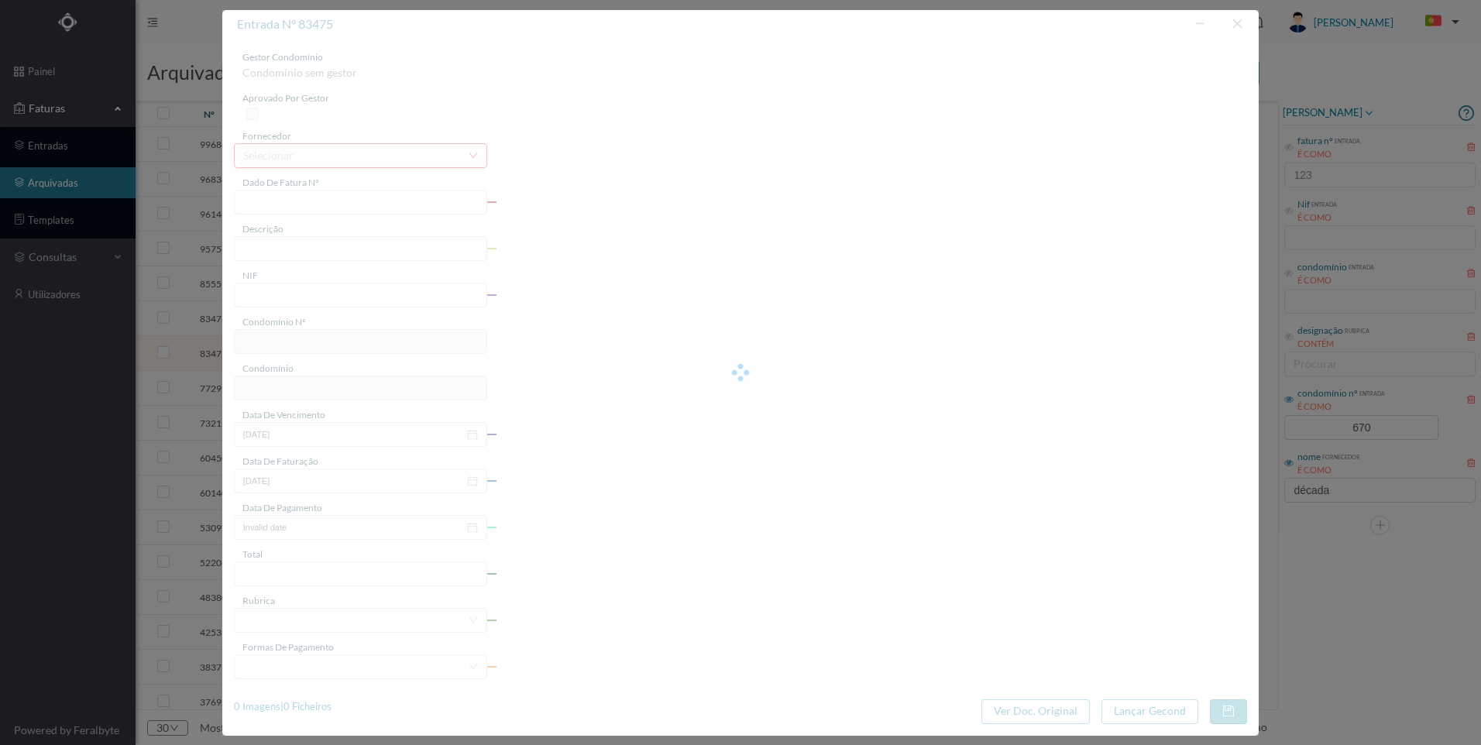
type input "FT 2024A1/1213"
type input "901286761"
type input "[DATE]"
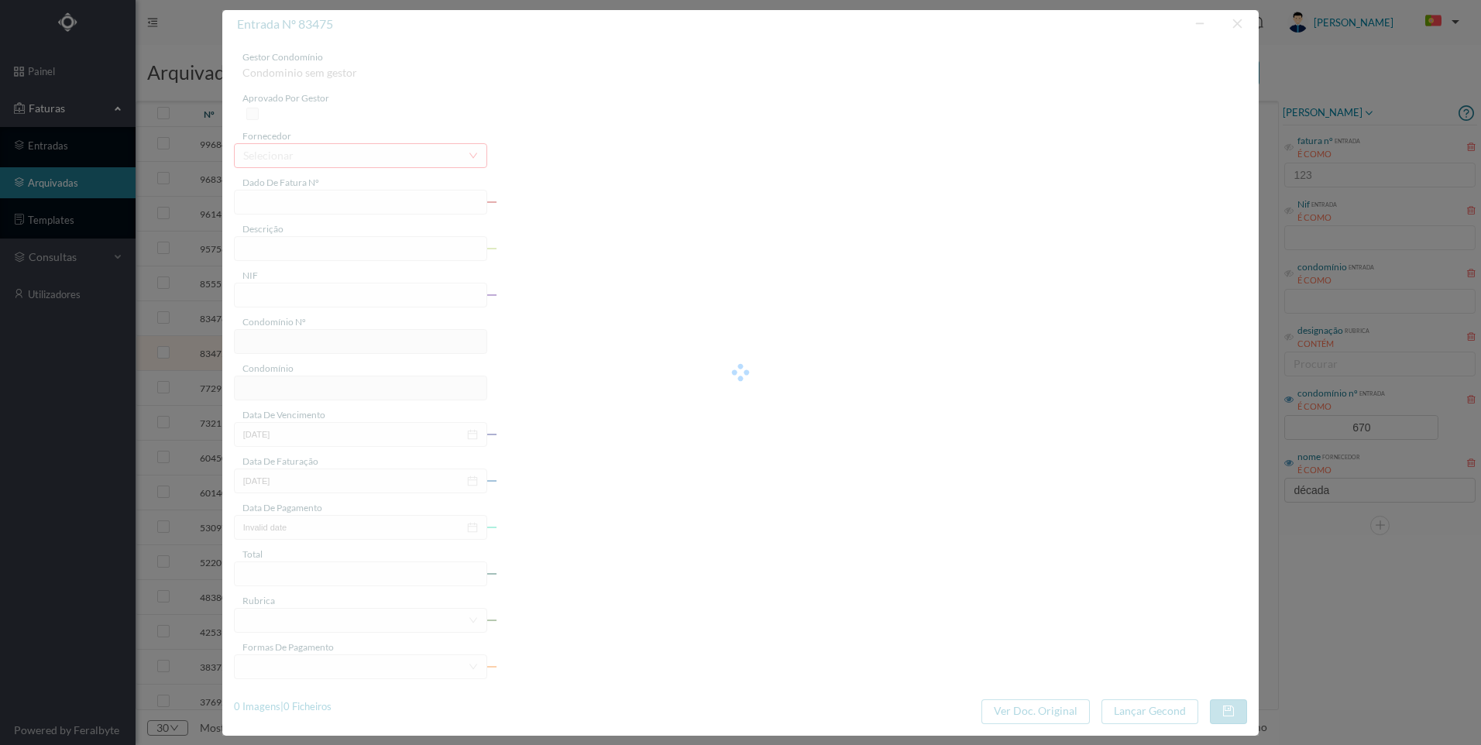
type input "45.00"
type input "670"
type input "ED. [STREET_ADDRESS]"
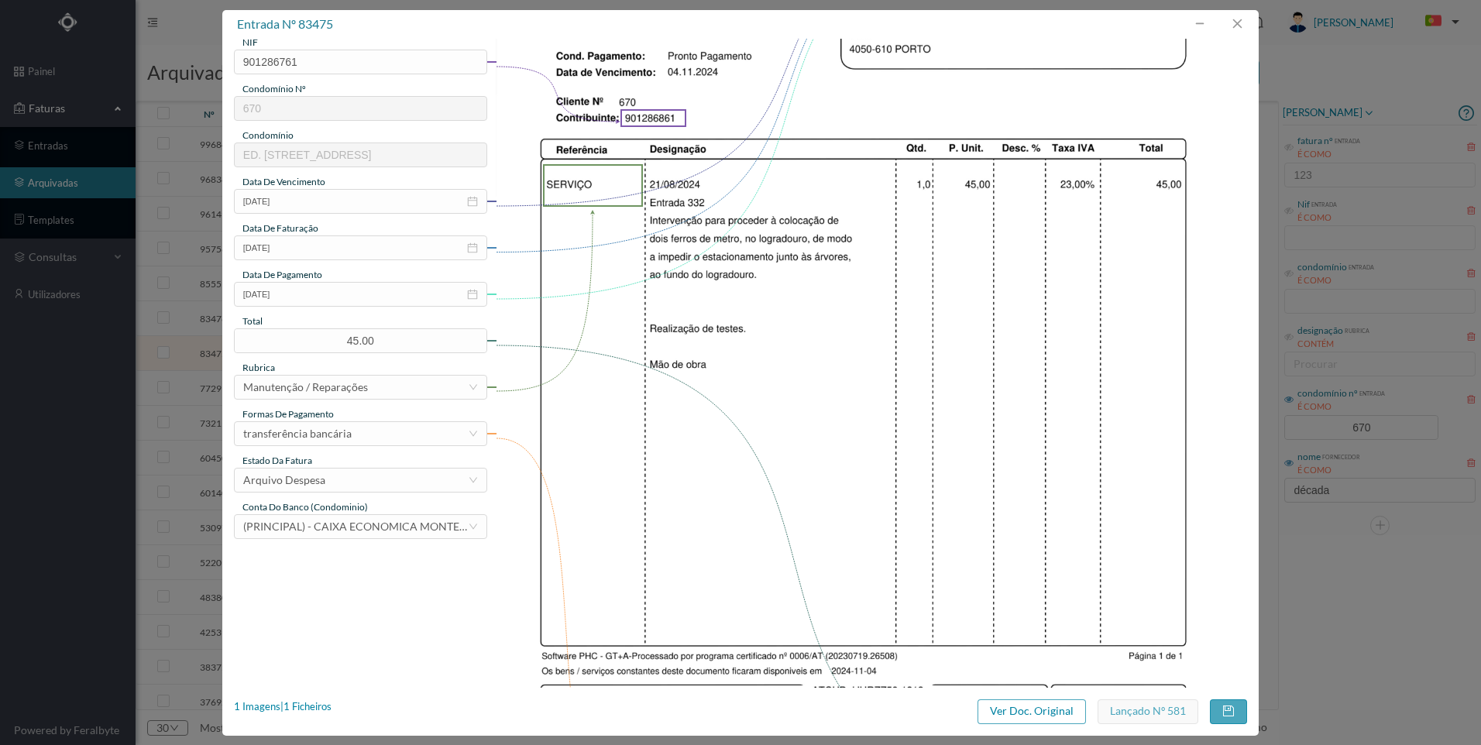
scroll to position [232, 0]
click at [1242, 30] on button "button" at bounding box center [1236, 24] width 37 height 25
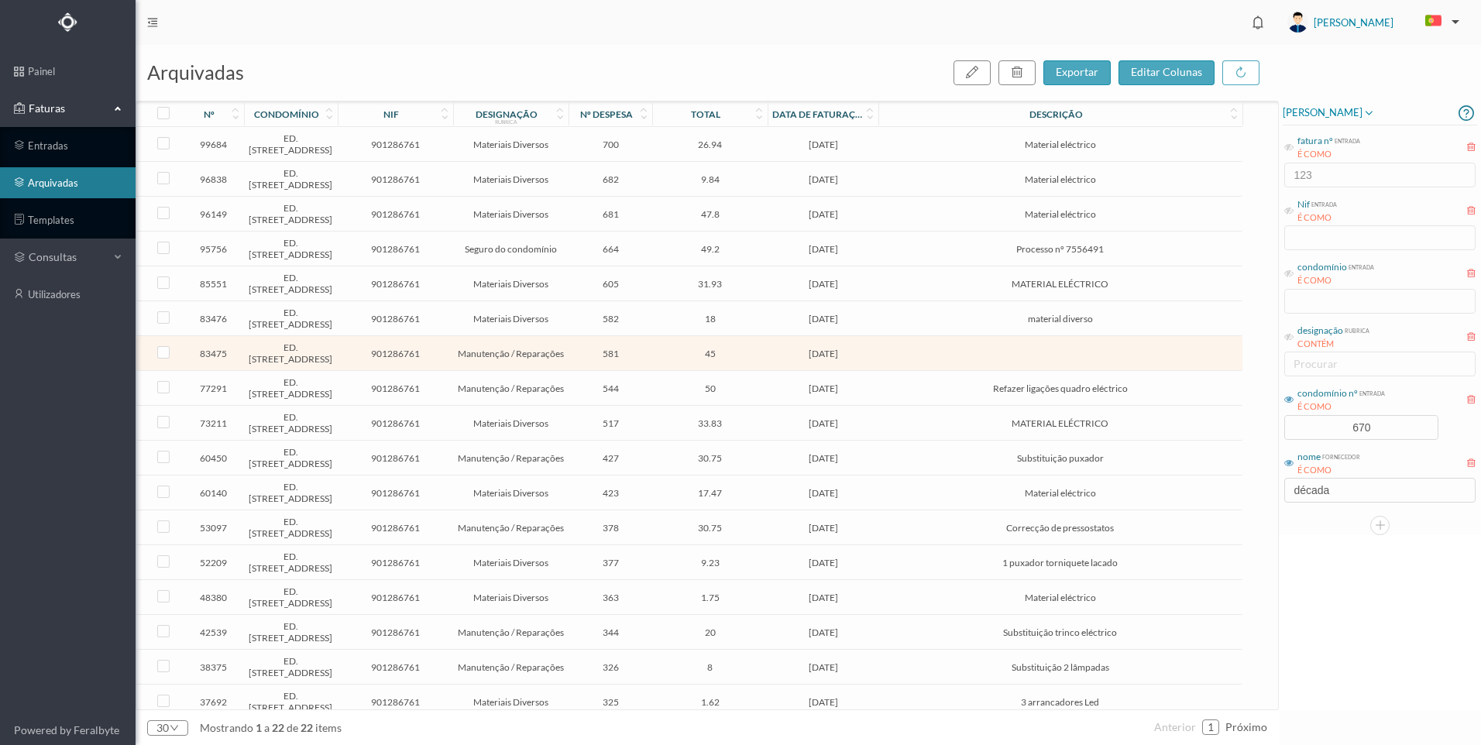
click at [769, 336] on td "[DATE]" at bounding box center [823, 318] width 111 height 35
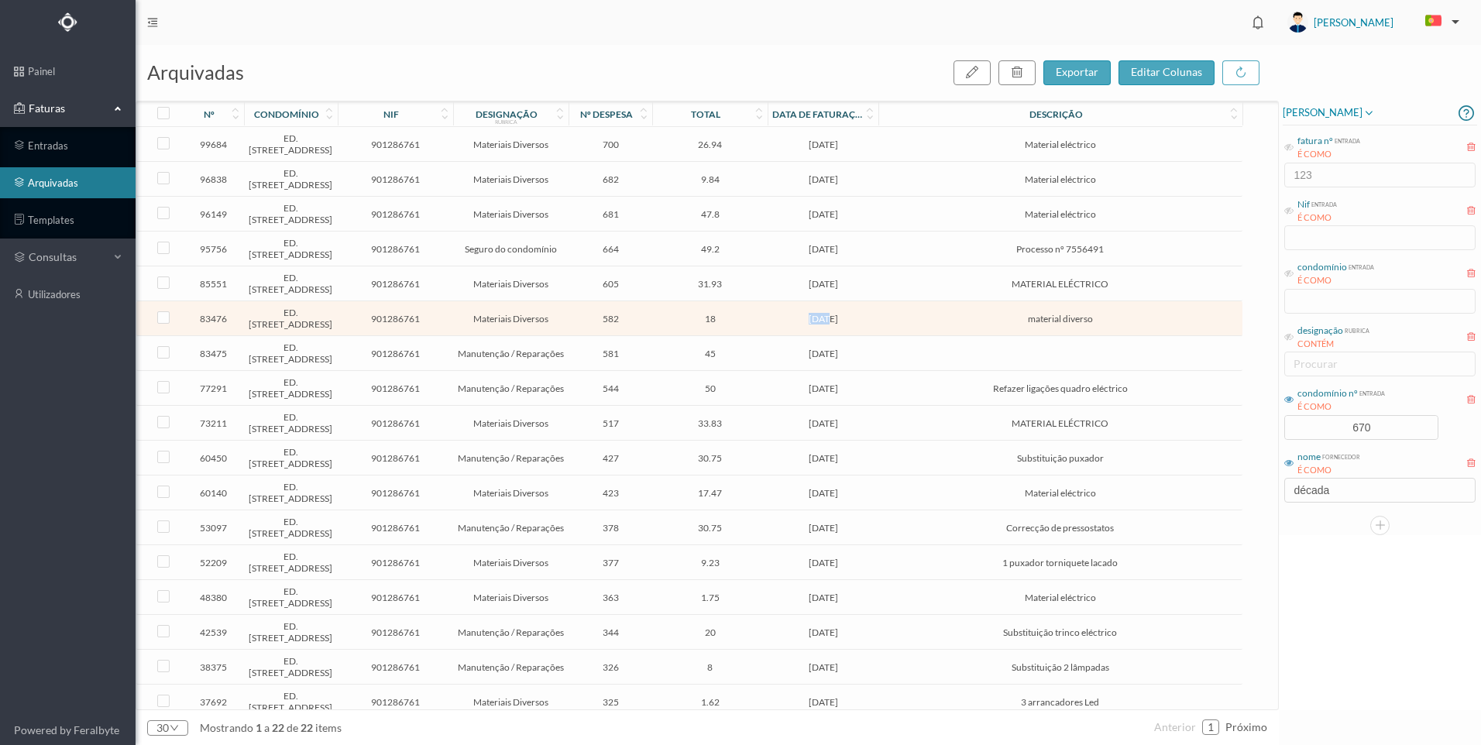
click at [769, 336] on td "[DATE]" at bounding box center [823, 318] width 111 height 35
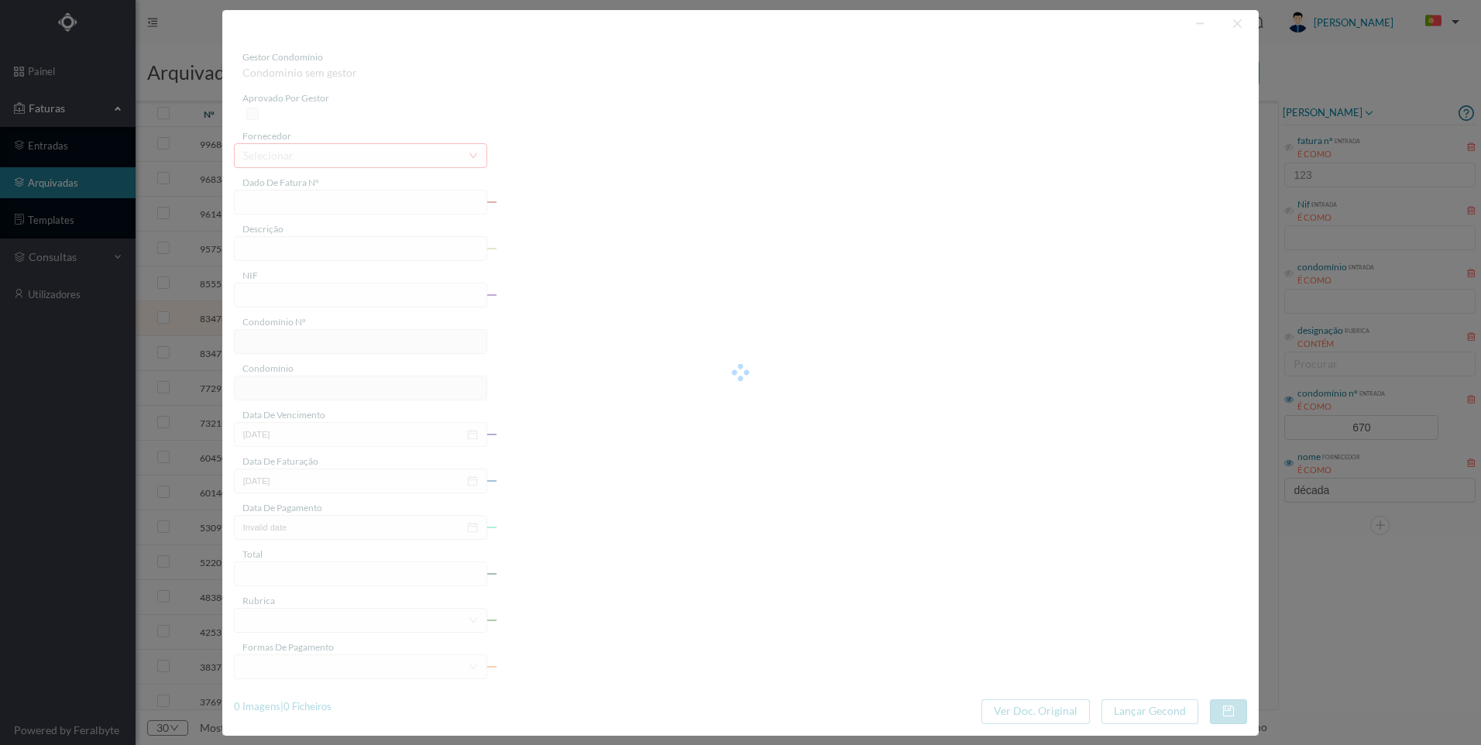
type input "FT 2024A1/1214"
type input "material diverso"
type input "901286761"
type input "[DATE]"
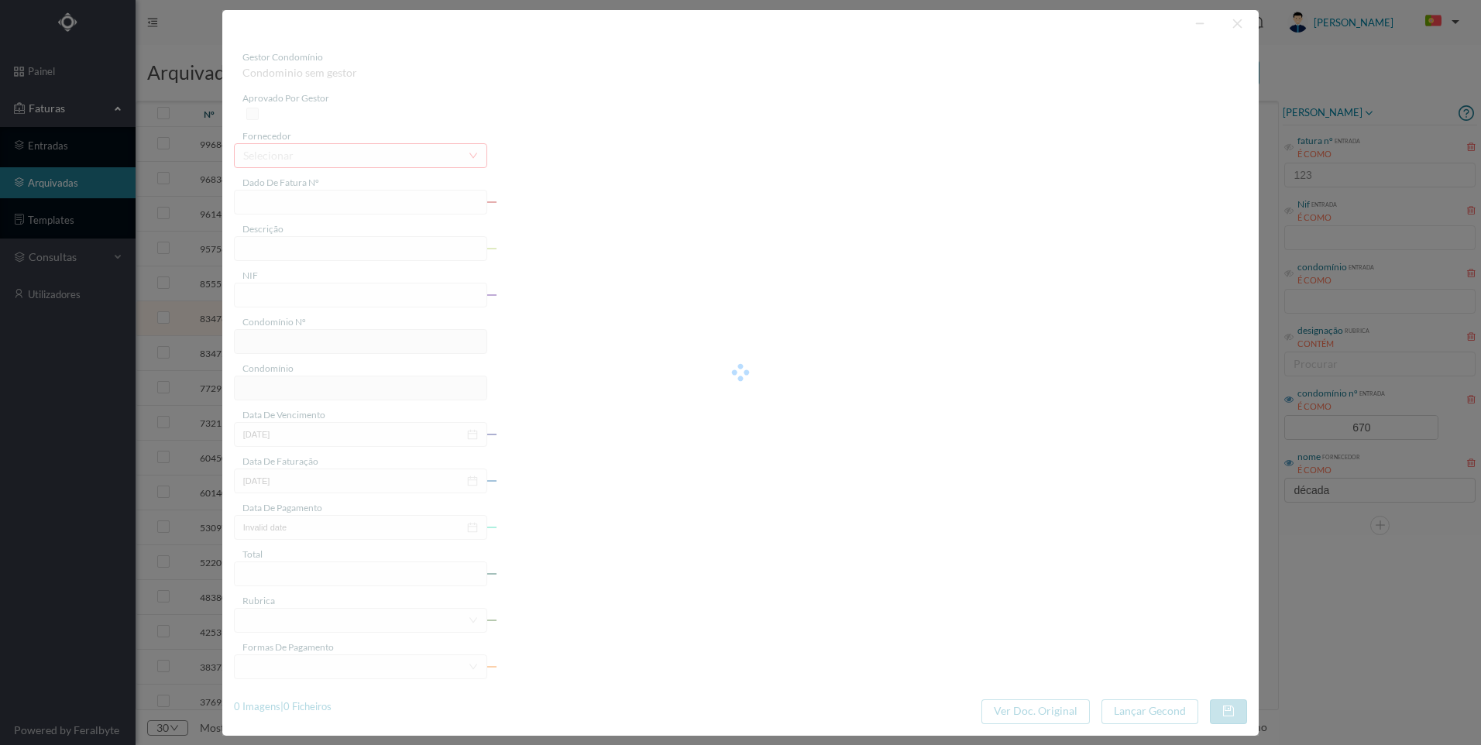
type input "[DATE]"
type input "18.00"
type input "670"
type input "ED. [STREET_ADDRESS]"
